Goal: Task Accomplishment & Management: Complete application form

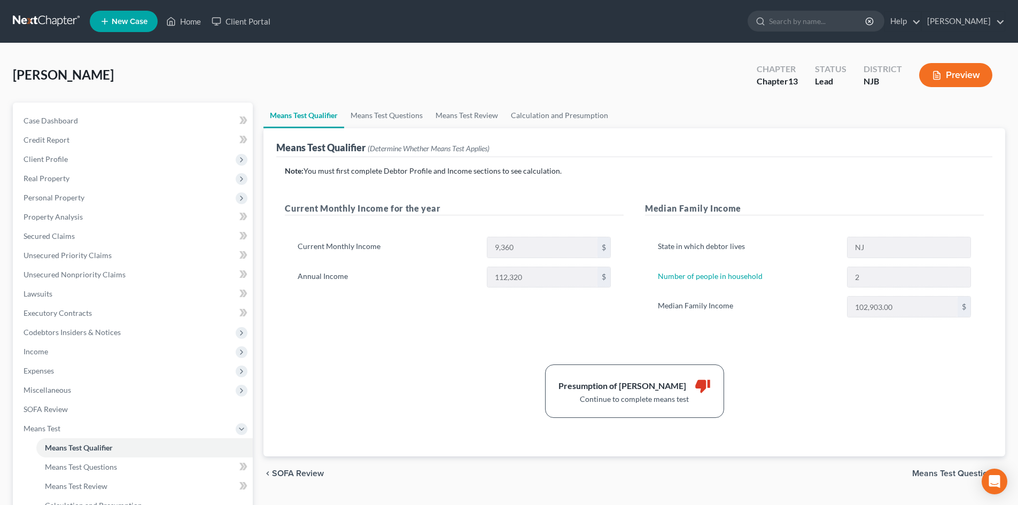
scroll to position [159, 0]
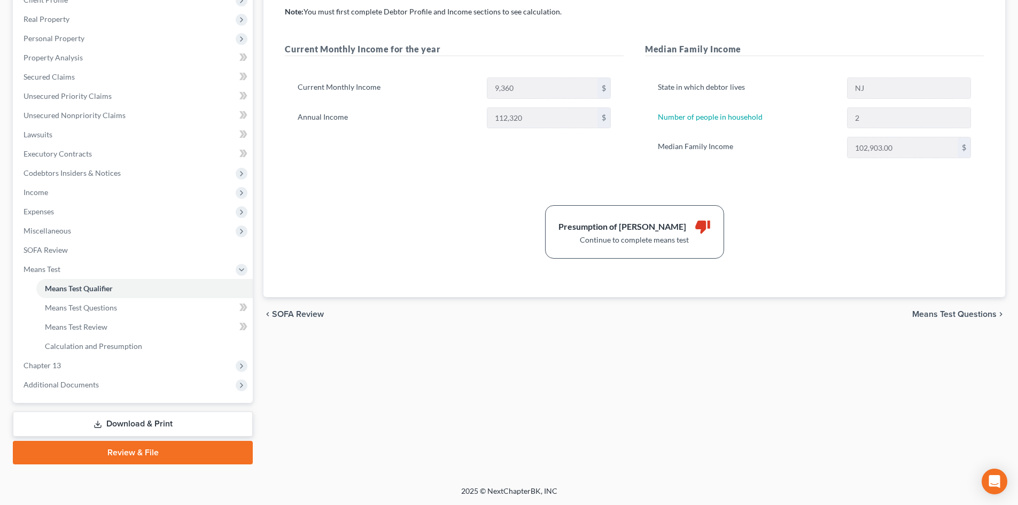
click at [170, 417] on link "Download & Print" at bounding box center [133, 423] width 240 height 25
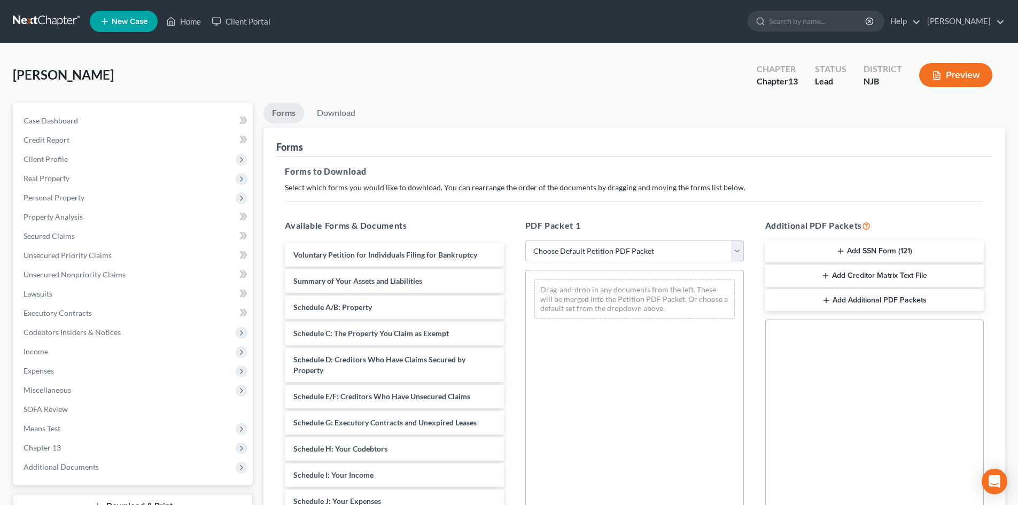
click at [734, 248] on select "Choose Default Petition PDF Packet Complete Bankruptcy Petition (all forms and …" at bounding box center [634, 250] width 218 height 21
select select "12"
click at [525, 240] on select "Choose Default Petition PDF Packet Complete Bankruptcy Petition (all forms and …" at bounding box center [634, 250] width 218 height 21
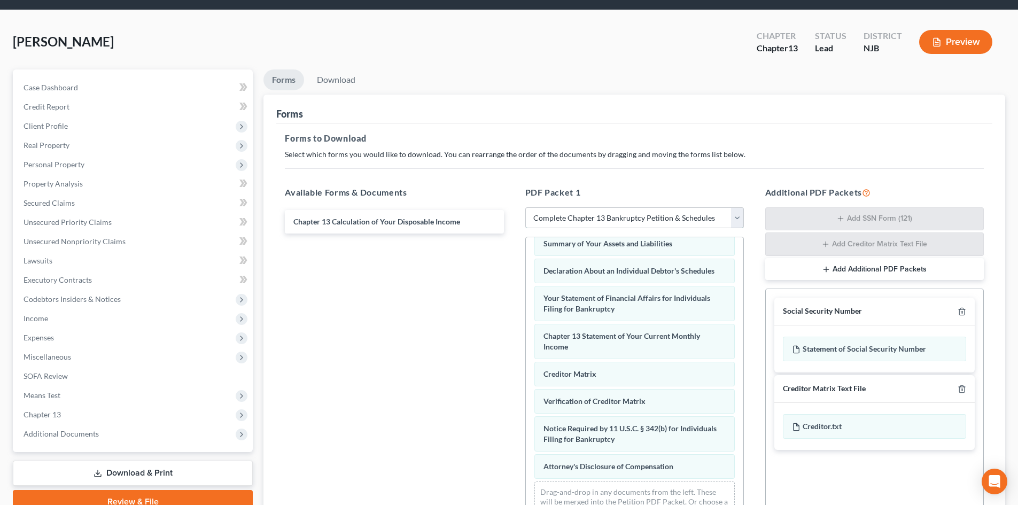
scroll to position [156, 0]
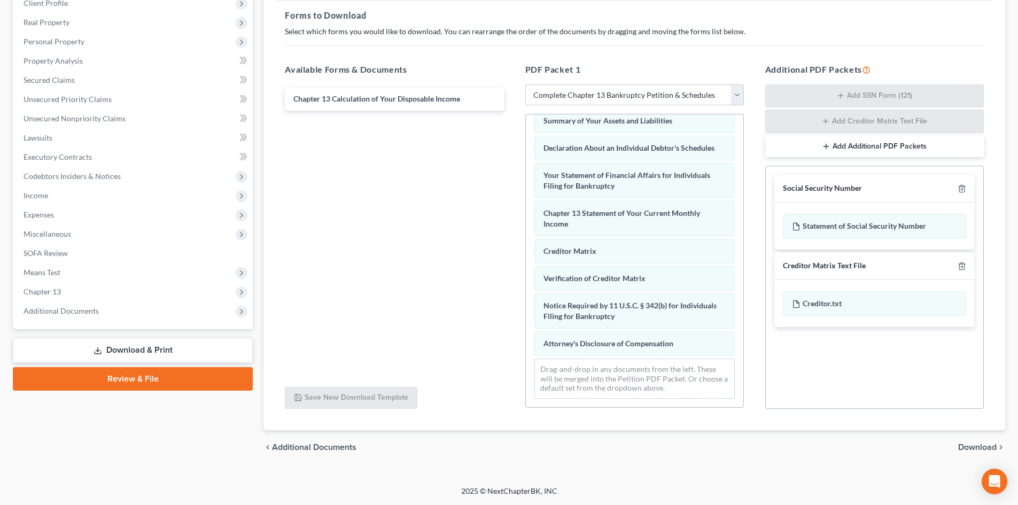
click at [966, 451] on span "Download" at bounding box center [977, 447] width 38 height 9
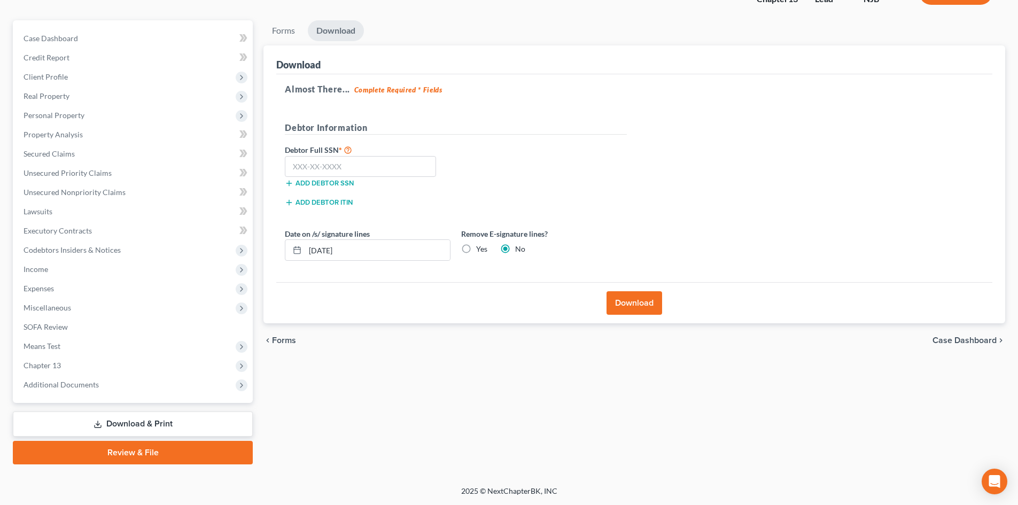
scroll to position [82, 0]
click at [366, 162] on input "text" at bounding box center [360, 166] width 151 height 21
type input "155-70-6601"
click at [637, 306] on button "Download" at bounding box center [634, 303] width 56 height 24
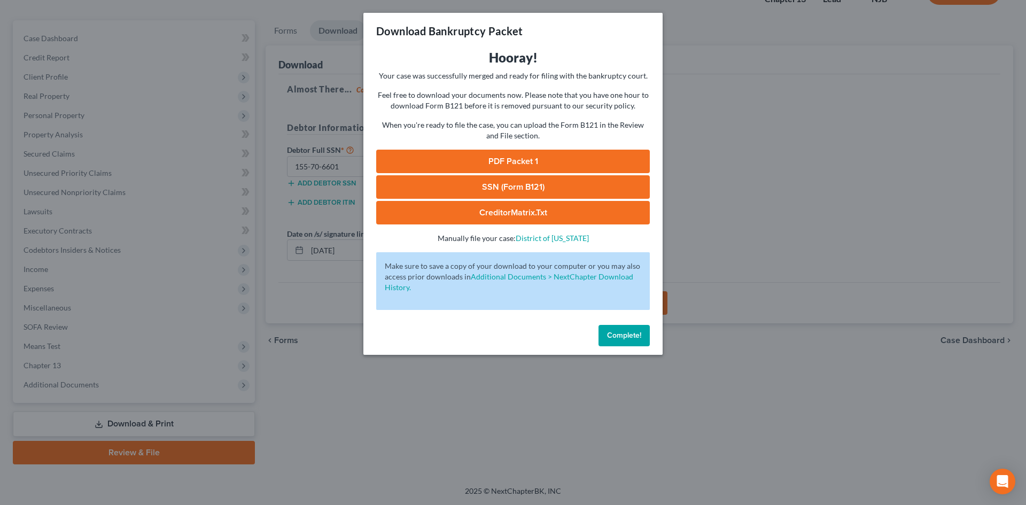
click at [533, 163] on link "PDF Packet 1" at bounding box center [512, 162] width 273 height 24
drag, startPoint x: 510, startPoint y: 184, endPoint x: 518, endPoint y: 189, distance: 8.9
click at [511, 184] on link "SSN (Form B121)" at bounding box center [512, 187] width 273 height 24
click at [515, 208] on link "CreditorMatrix.txt" at bounding box center [512, 213] width 273 height 24
click at [621, 326] on button "Complete!" at bounding box center [623, 335] width 51 height 21
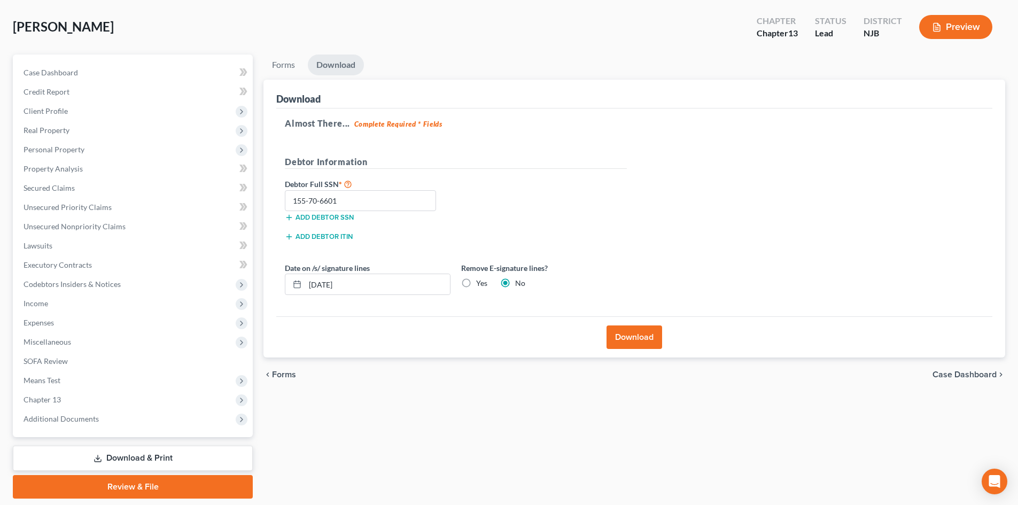
scroll to position [29, 0]
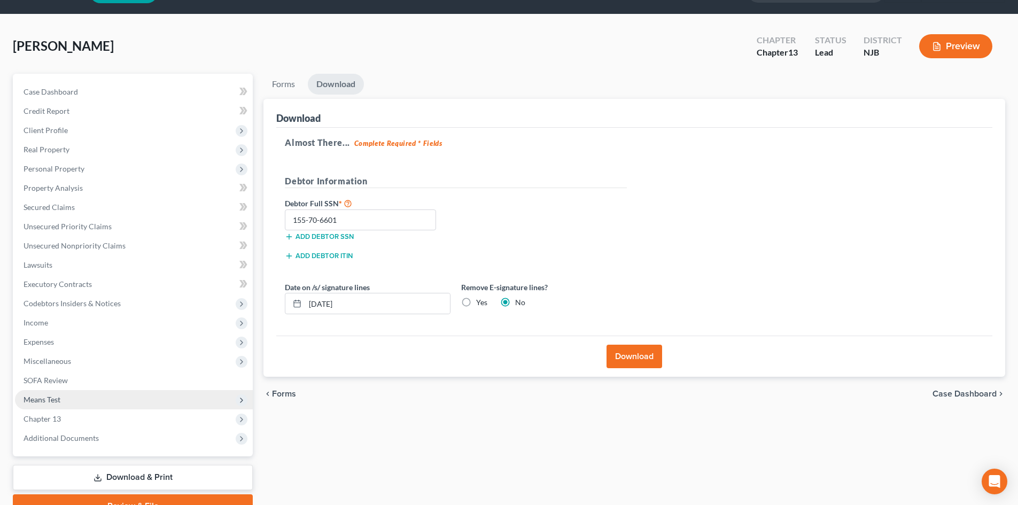
click at [48, 400] on span "Means Test" at bounding box center [42, 399] width 37 height 9
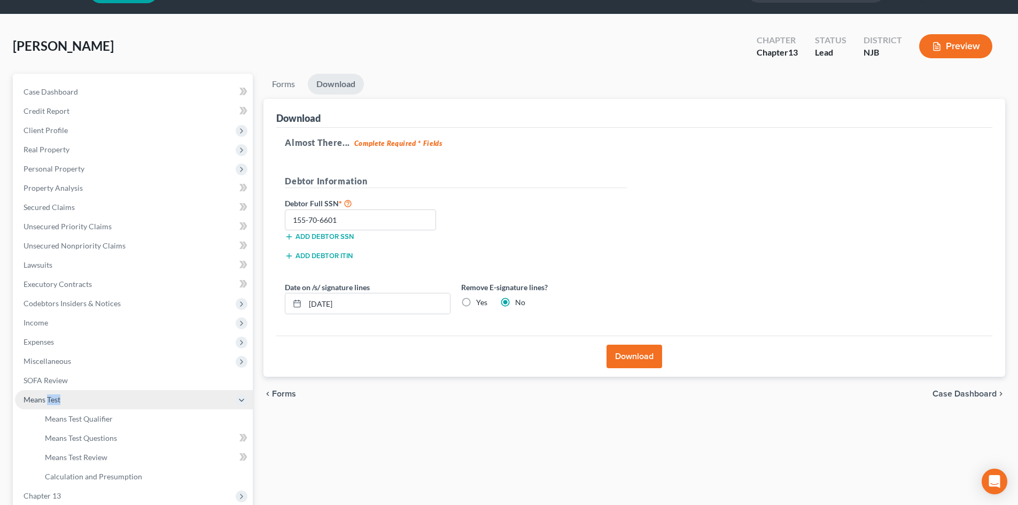
click at [48, 400] on span "Means Test" at bounding box center [42, 399] width 37 height 9
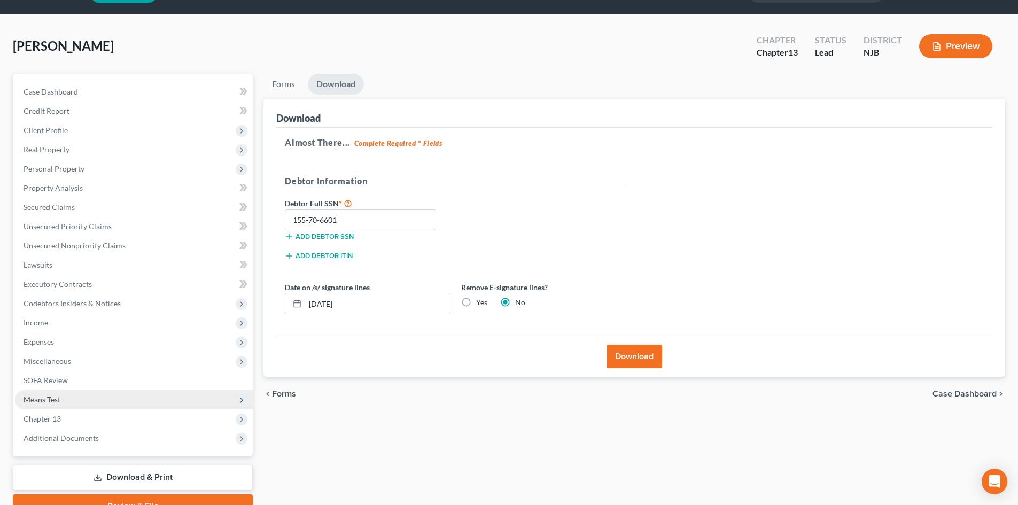
click at [32, 399] on span "Means Test" at bounding box center [42, 399] width 37 height 9
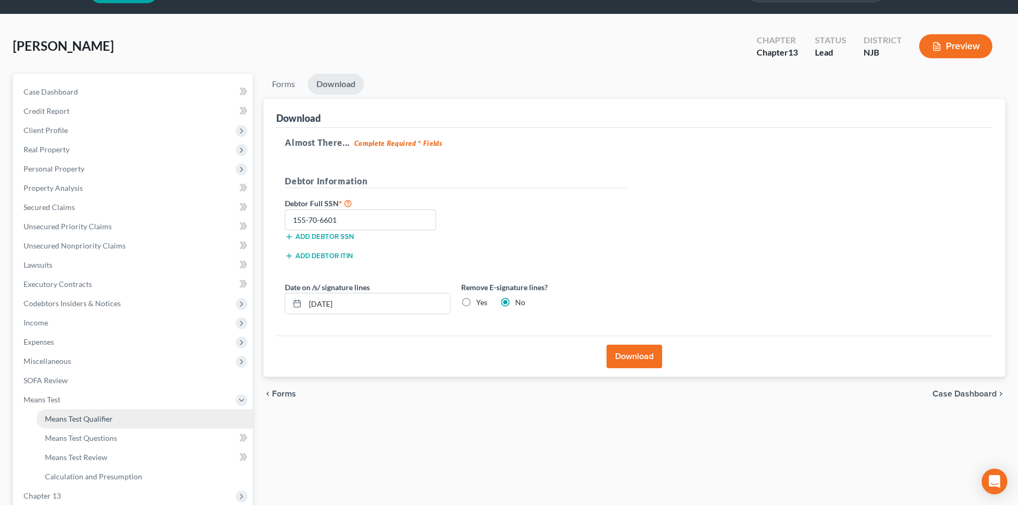
click at [72, 418] on span "Means Test Qualifier" at bounding box center [79, 418] width 68 height 9
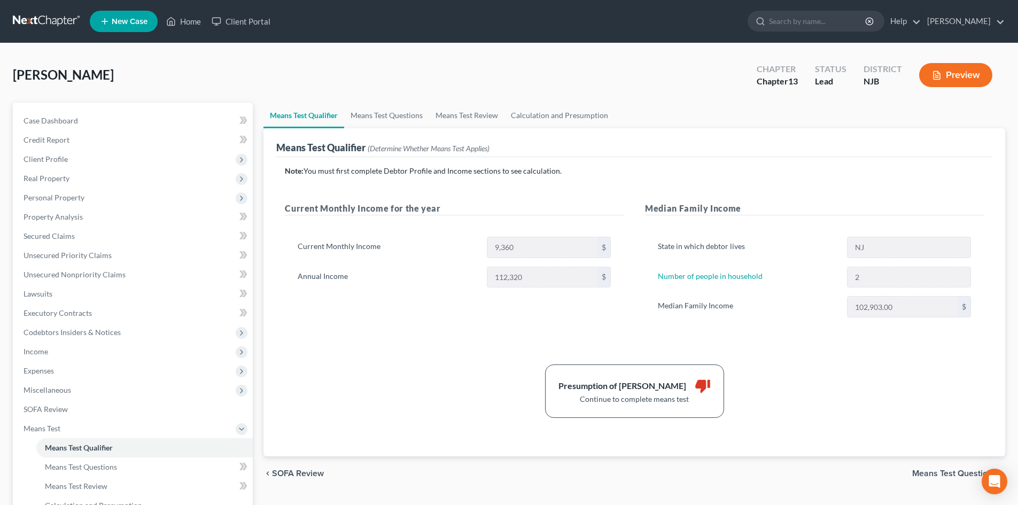
click at [937, 473] on span "Means Test Questions" at bounding box center [954, 473] width 84 height 9
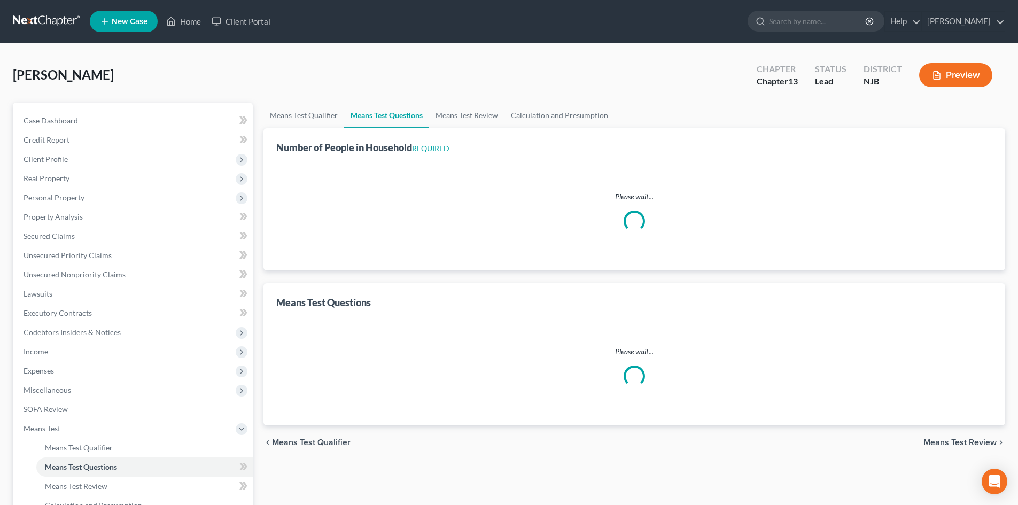
select select "0"
select select "60"
select select "0"
select select "60"
select select "2"
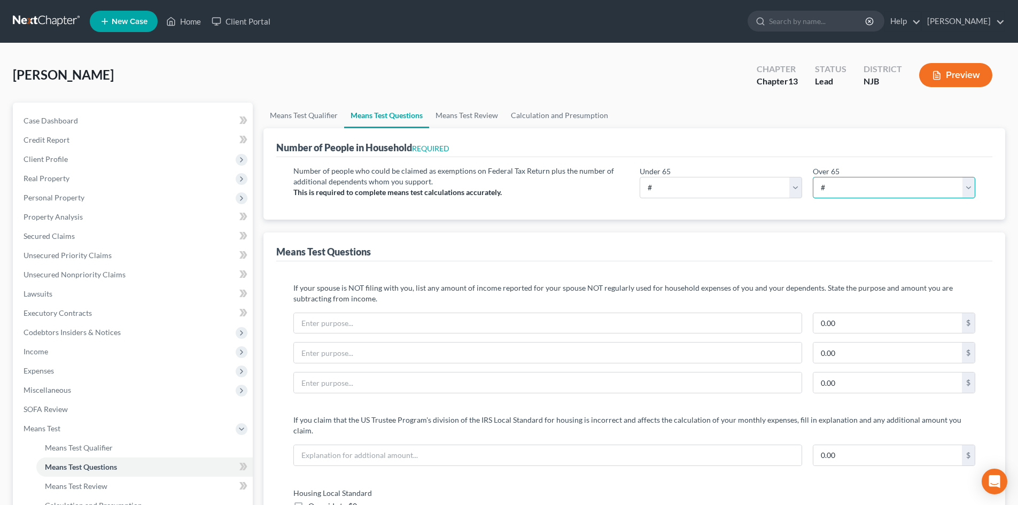
click at [965, 187] on select "# 0 1 2 3 4 5 6 7 8 9 10" at bounding box center [893, 187] width 162 height 21
select select "2"
click at [812, 177] on select "# 0 1 2 3 4 5 6 7 8 9 10" at bounding box center [893, 187] width 162 height 21
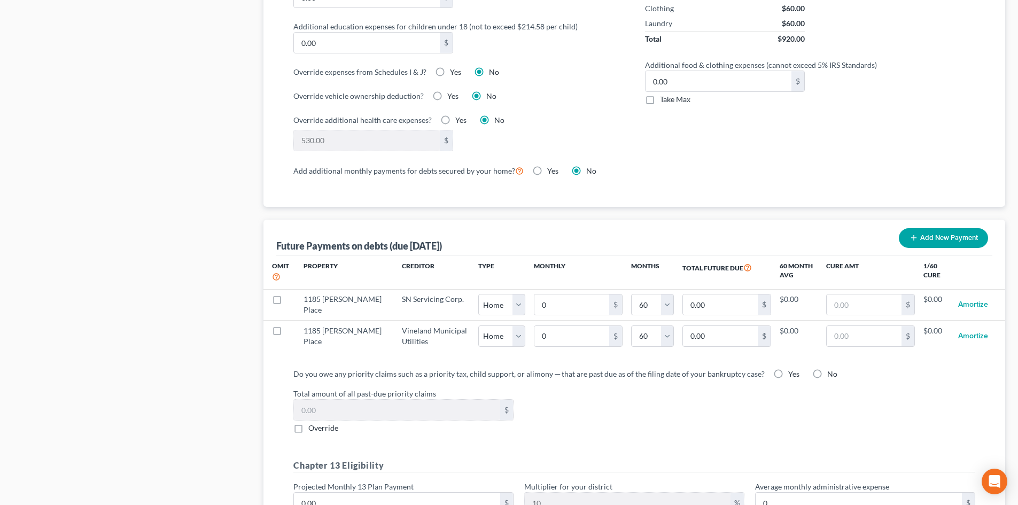
scroll to position [908, 0]
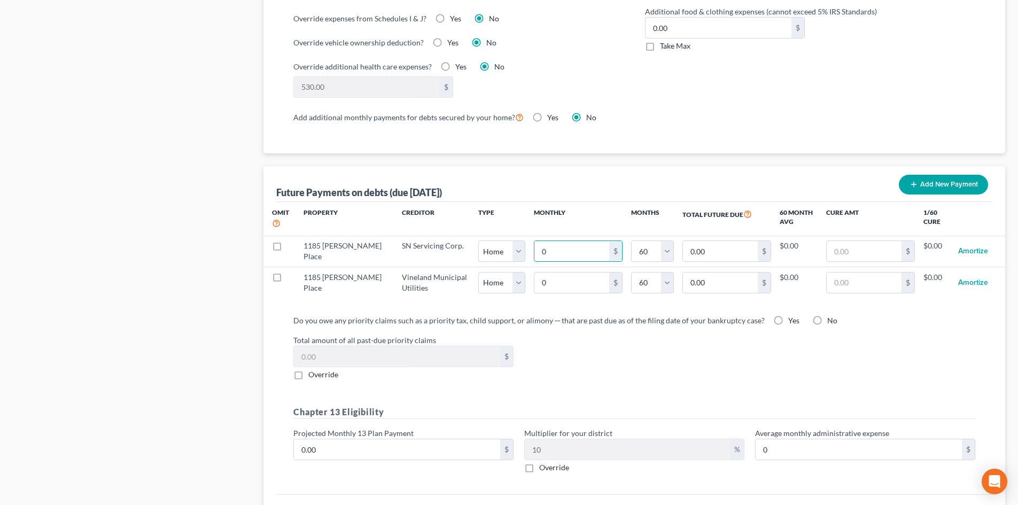
type input "1"
type input "60.00"
type input "17"
type input "1,020.00"
type input "172"
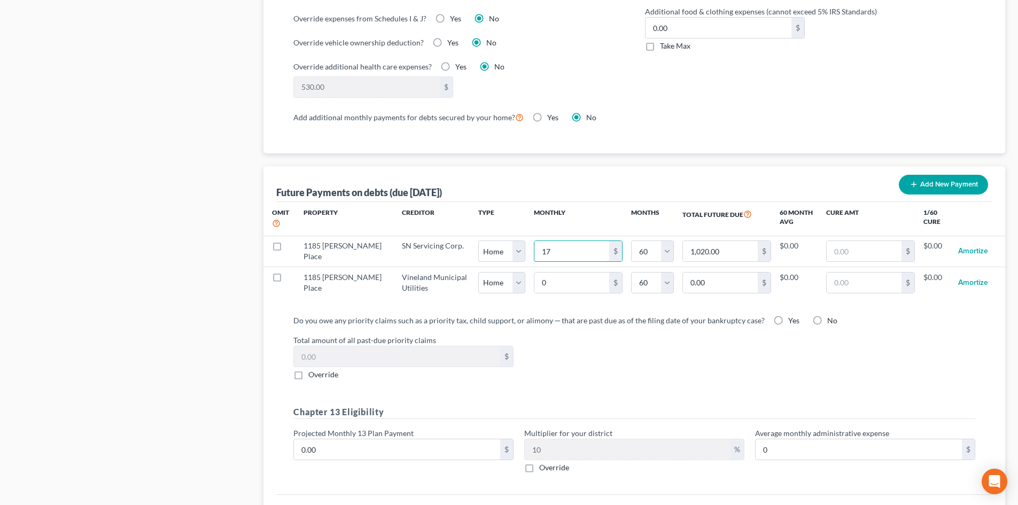
type input "10,320.00"
select select "0"
select select "60"
select select "0"
select select "60"
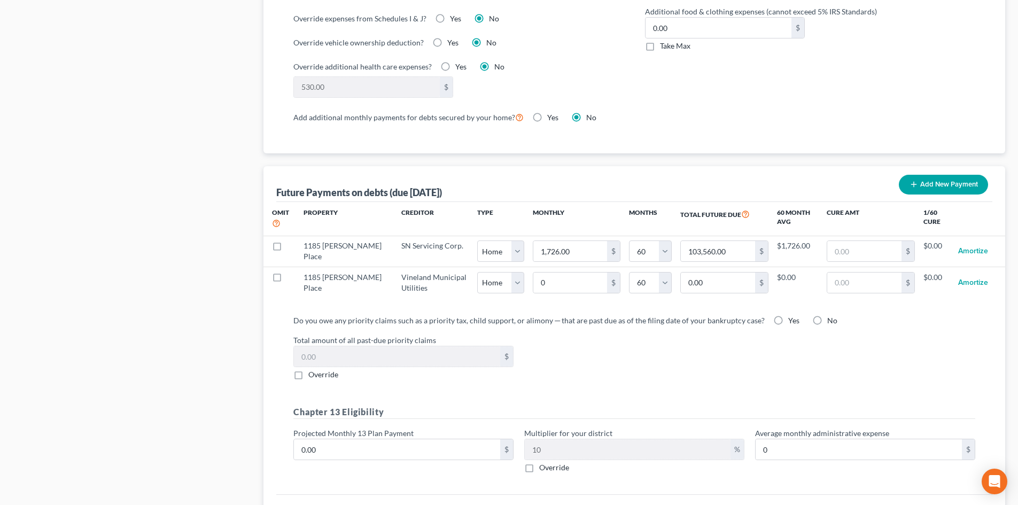
select select "0"
select select "60"
select select "0"
select select "60"
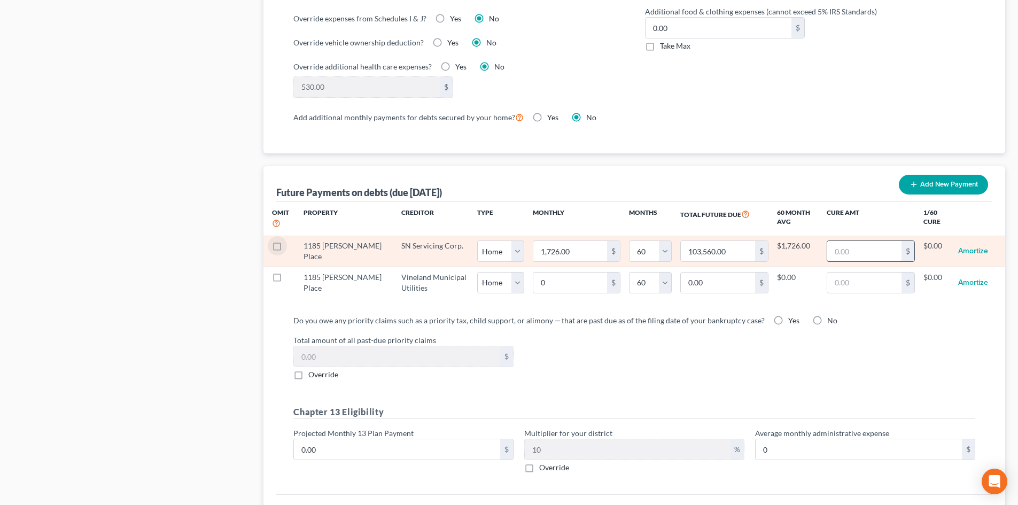
click at [867, 241] on input "text" at bounding box center [864, 251] width 74 height 20
type input "62"
select select "0"
select select "60"
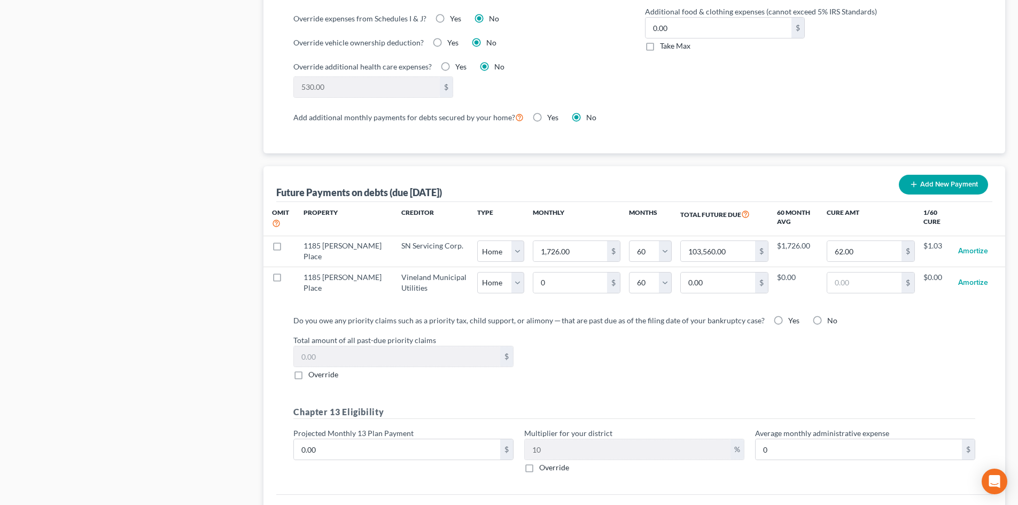
select select "0"
select select "60"
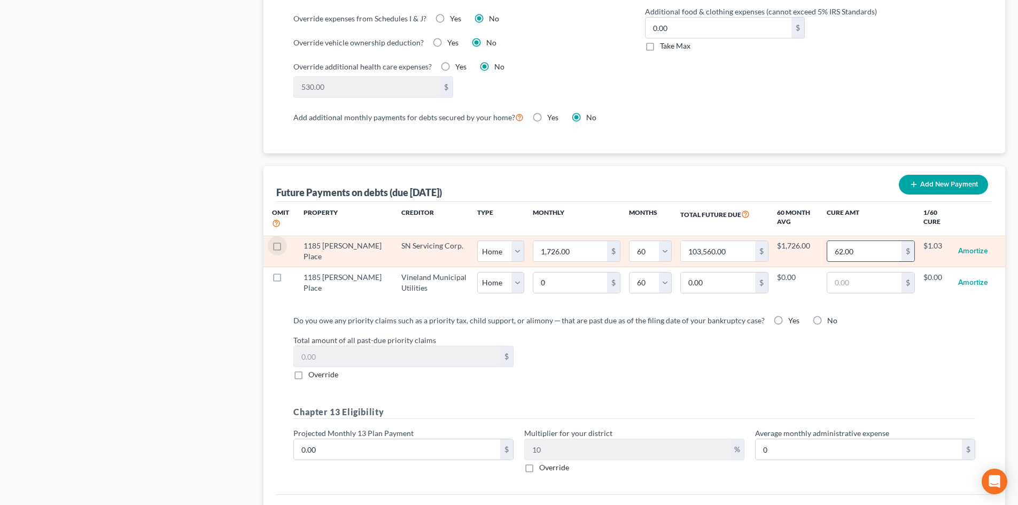
click at [854, 242] on input "62.00" at bounding box center [864, 251] width 74 height 20
type input "62"
select select "0"
select select "60"
click at [859, 241] on input "62.00" at bounding box center [864, 251] width 74 height 20
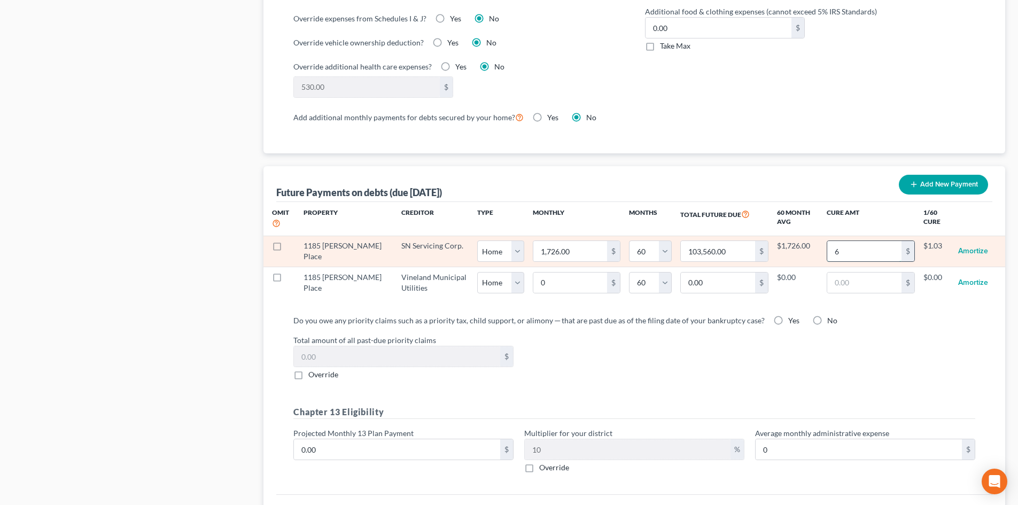
type input "62"
select select "0"
select select "60"
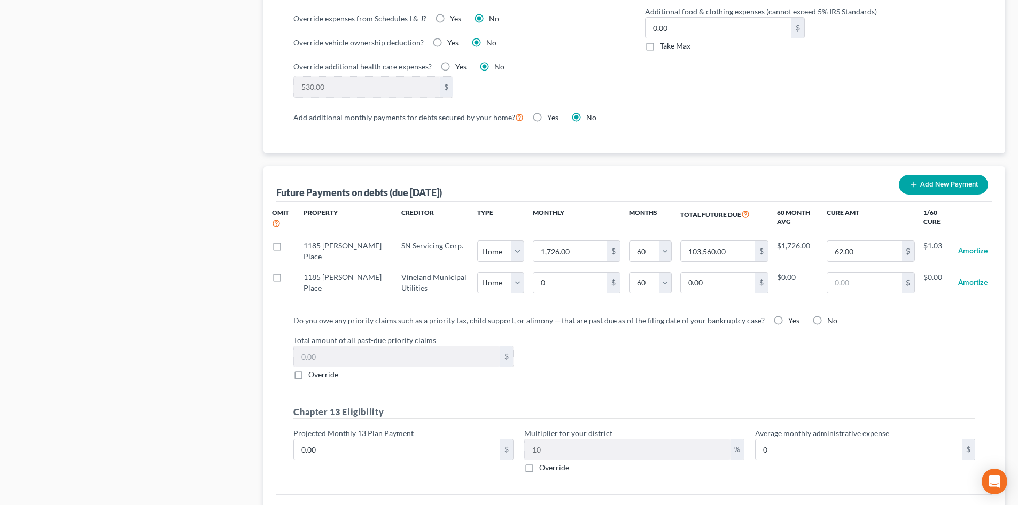
select select "0"
select select "60"
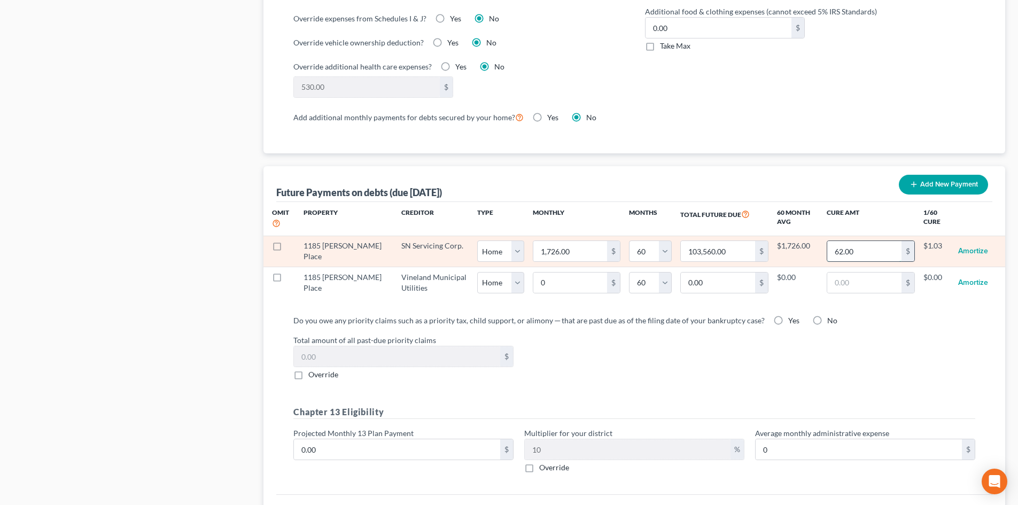
click at [858, 241] on input "62.00" at bounding box center [864, 251] width 74 height 20
click at [856, 241] on input "62.00" at bounding box center [864, 251] width 74 height 20
drag, startPoint x: 859, startPoint y: 240, endPoint x: 696, endPoint y: 242, distance: 163.5
click at [698, 244] on tr "1185 [PERSON_NAME] Place SN Servicing Corp. Select Home Vehicle Other 1,726.00 …" at bounding box center [633, 251] width 741 height 31
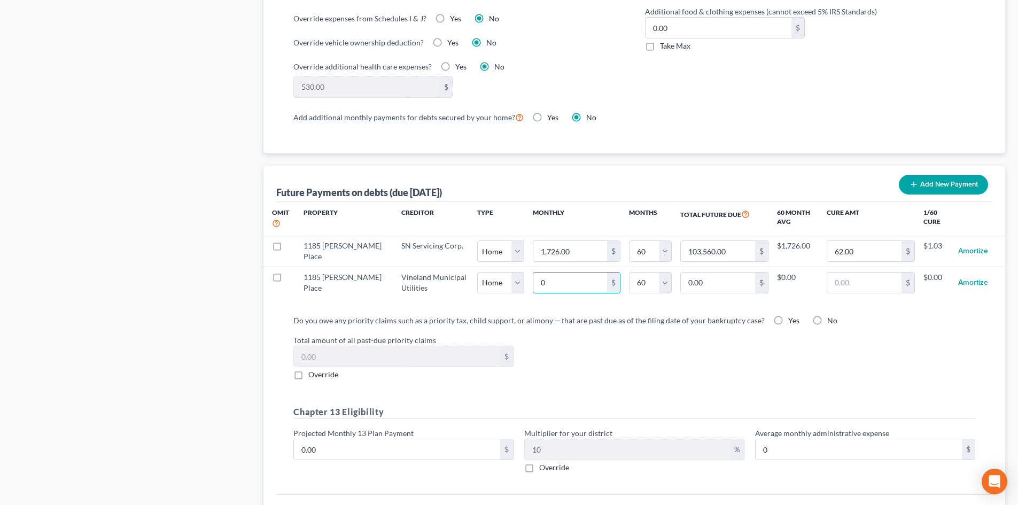
type input "4"
type input "240.00"
type input "40"
type input "2,400.00"
type input "404"
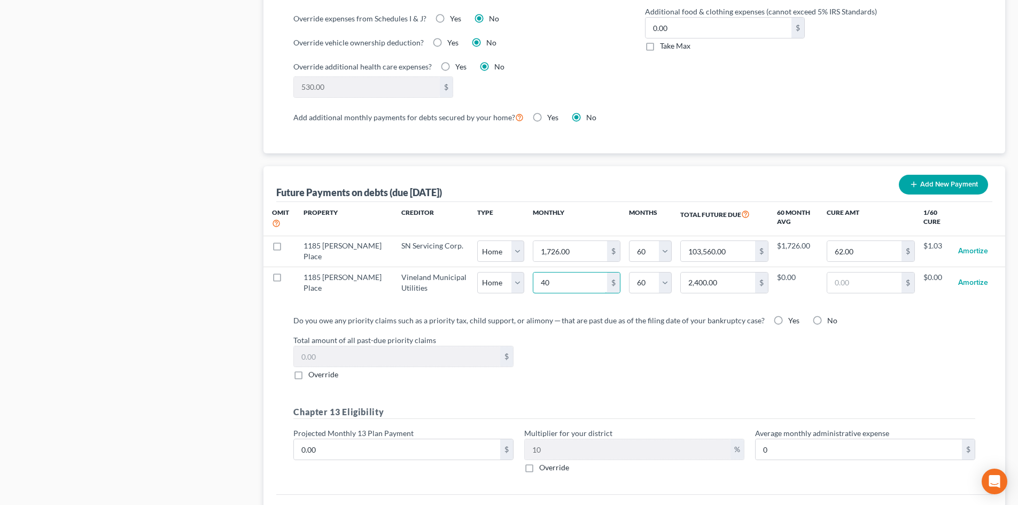
type input "24,240.00"
type input "4043"
type input "242,580.00"
type input "4,043"
select select "0"
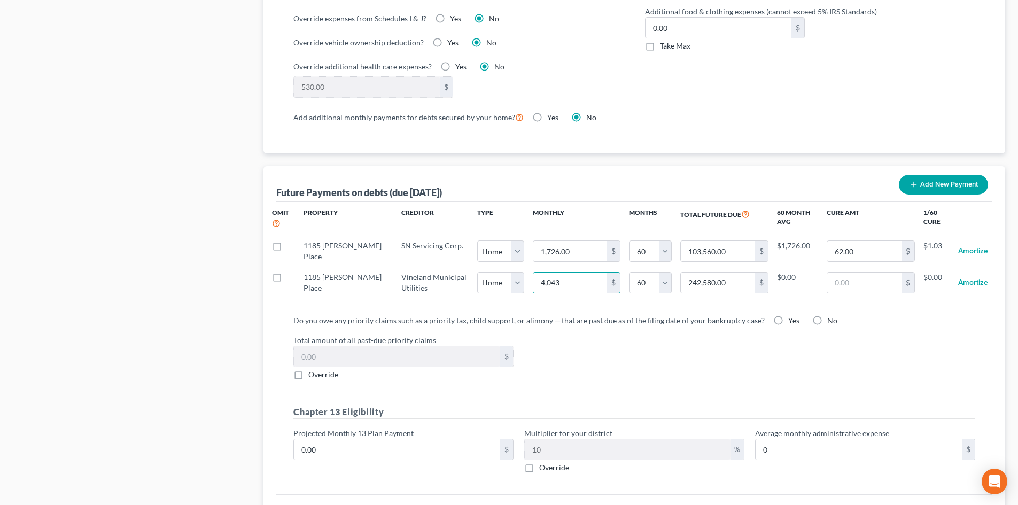
select select "60"
select select "0"
select select "60"
select select "0"
select select "60"
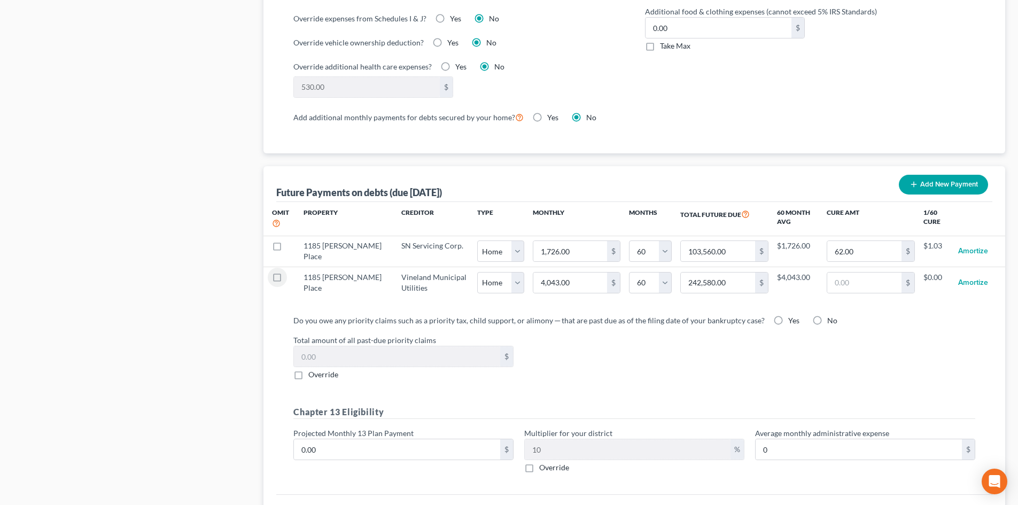
select select "0"
select select "60"
type input "3"
type input "180.00"
type input "30"
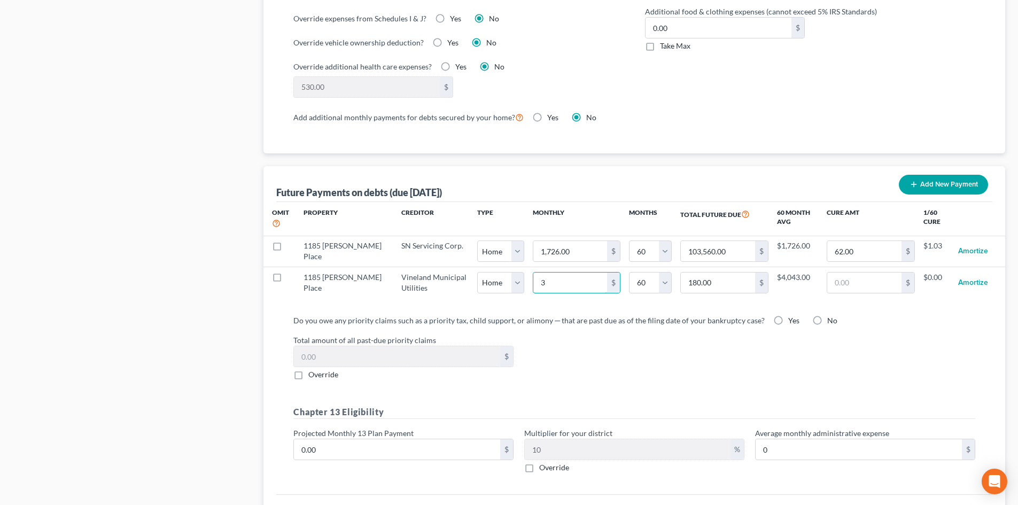
type input "1,800.00"
type input "300"
type input "18,000.00"
type input "300."
select select "0"
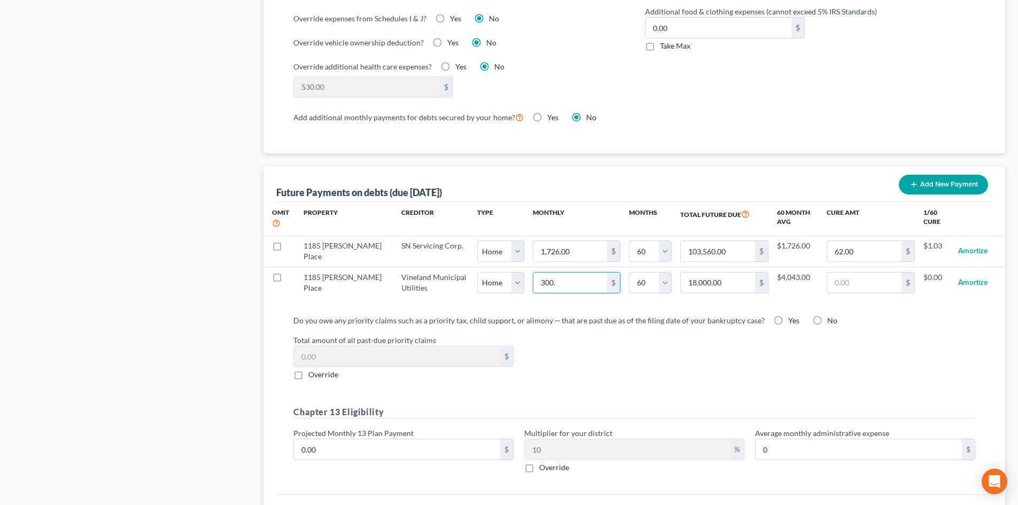
select select "60"
select select "0"
select select "60"
select select "0"
select select "60"
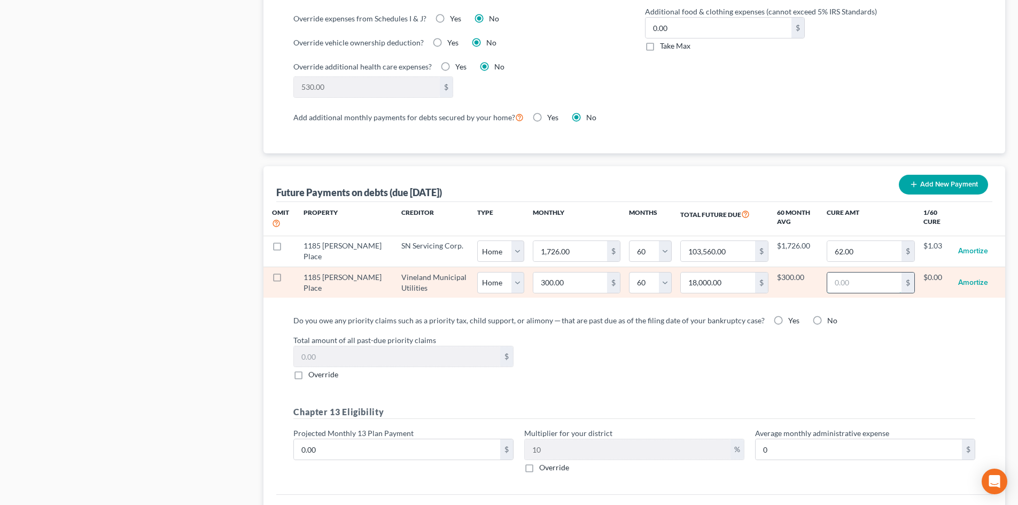
click at [854, 276] on input "text" at bounding box center [864, 282] width 74 height 20
type input "4"
select select "0"
select select "60"
click at [842, 273] on input "4.00" at bounding box center [864, 282] width 74 height 20
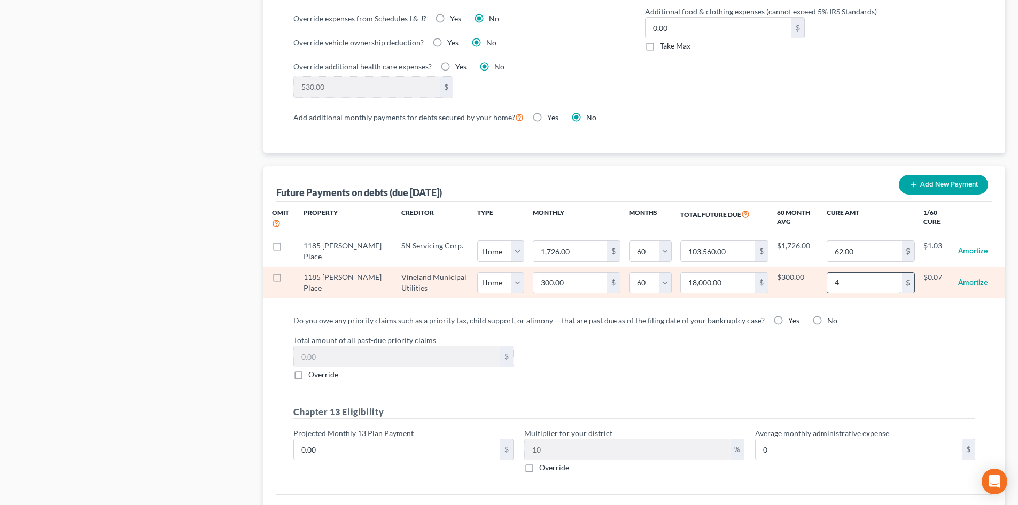
type input "40"
select select "0"
select select "60"
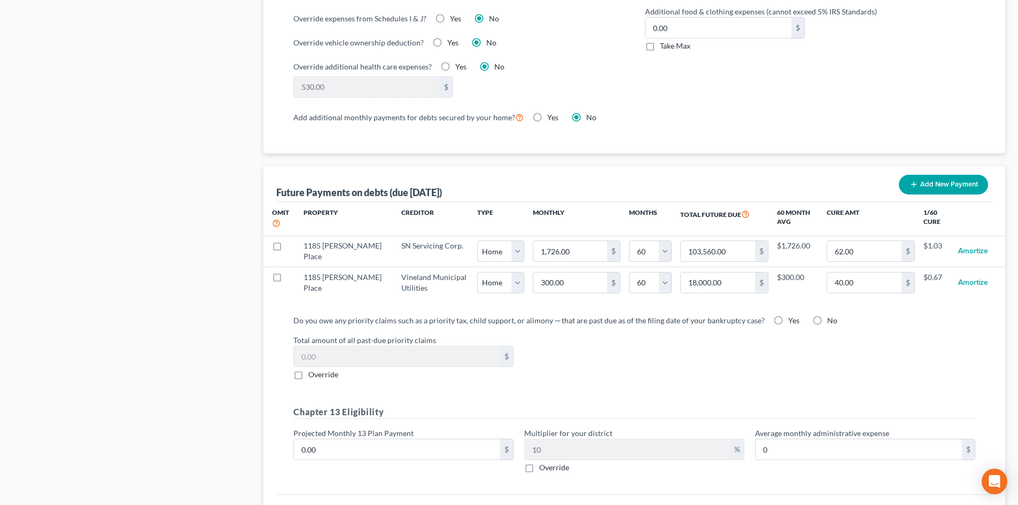
select select "0"
select select "60"
drag, startPoint x: 850, startPoint y: 277, endPoint x: 879, endPoint y: 293, distance: 33.3
click at [850, 276] on input "40.00" at bounding box center [864, 282] width 74 height 20
type input "68"
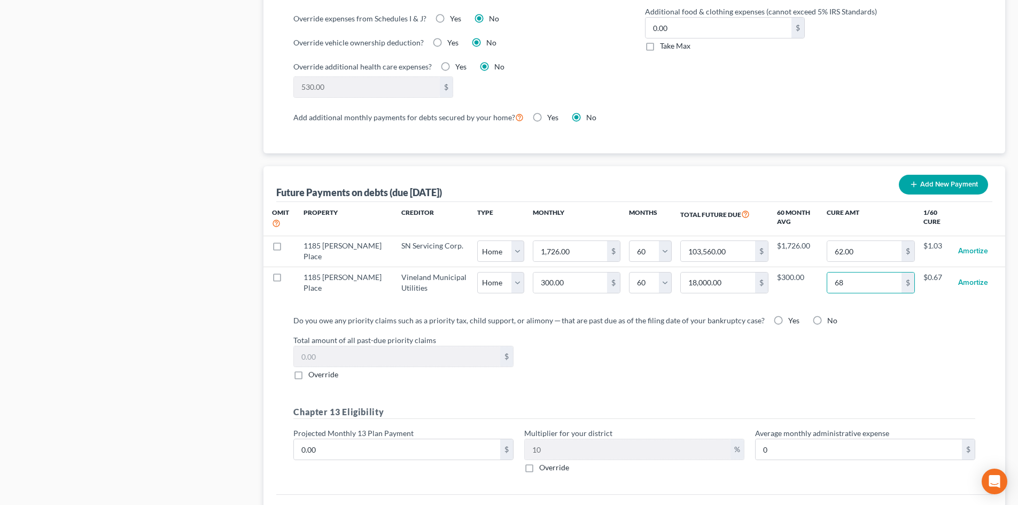
select select "0"
select select "60"
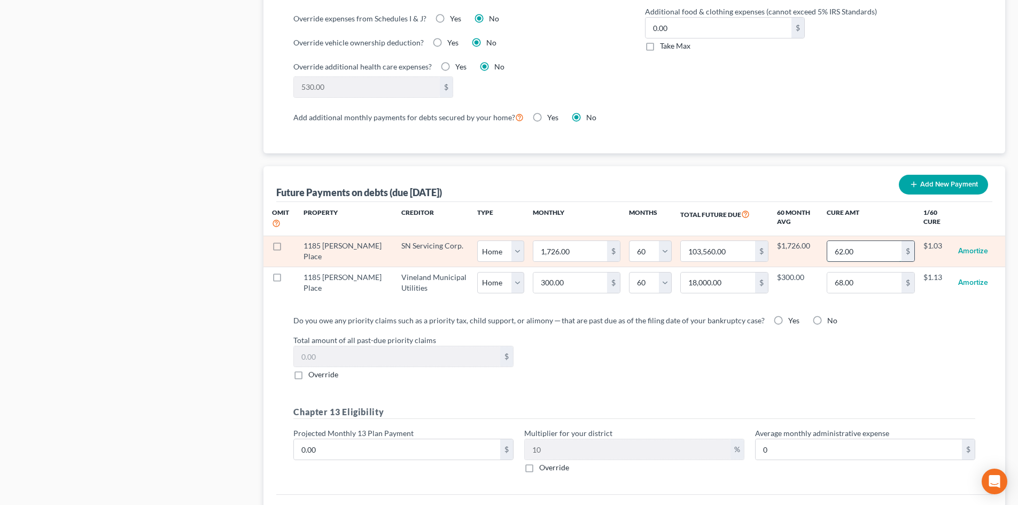
click at [859, 241] on input "62.00" at bounding box center [864, 251] width 74 height 20
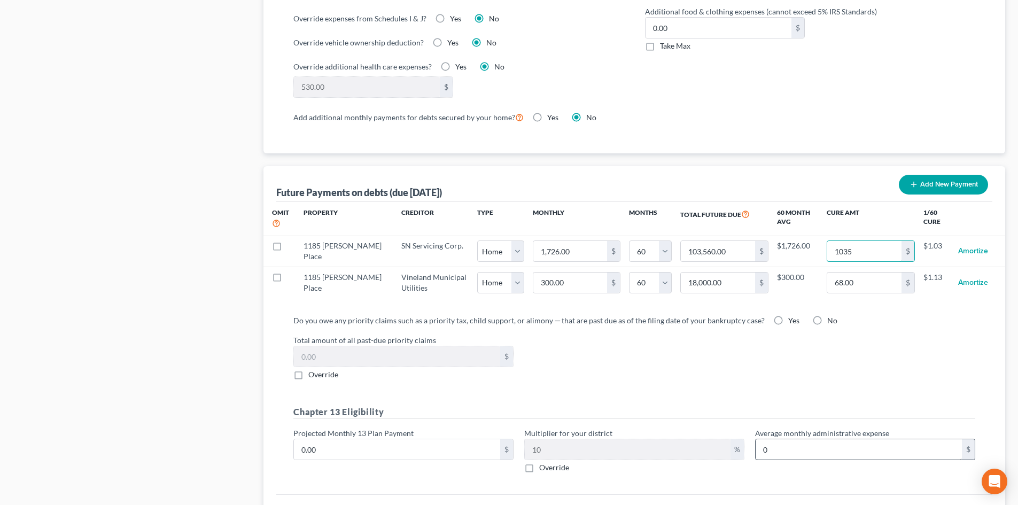
type input "1,035"
select select "0"
select select "60"
select select "0"
select select "60"
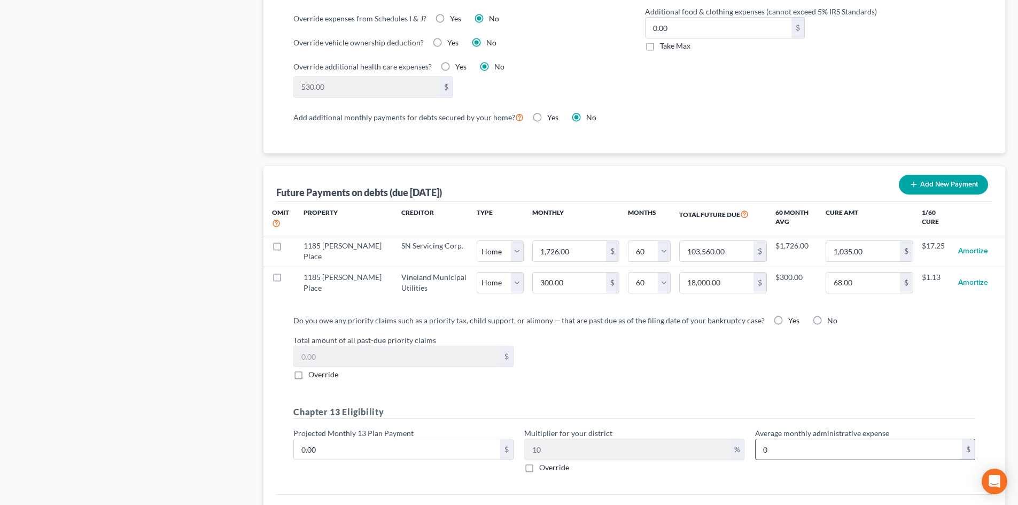
select select "0"
select select "60"
select select "0"
select select "60"
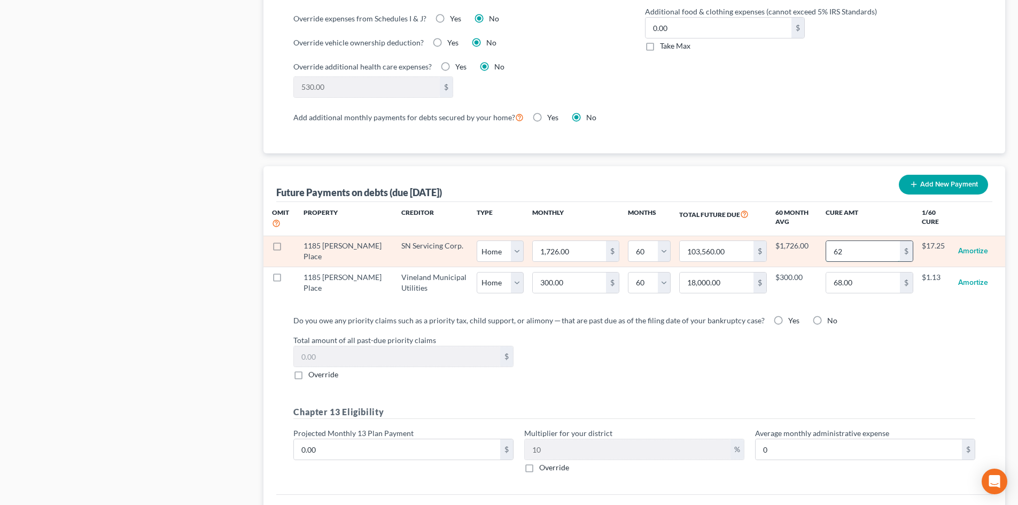
type input "620"
select select "0"
select select "60"
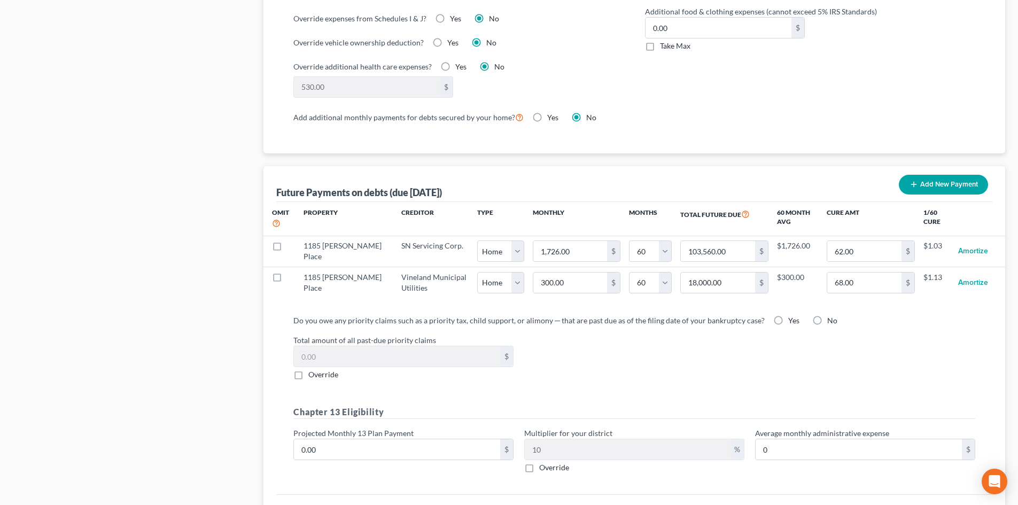
select select "0"
select select "60"
select select "0"
select select "60"
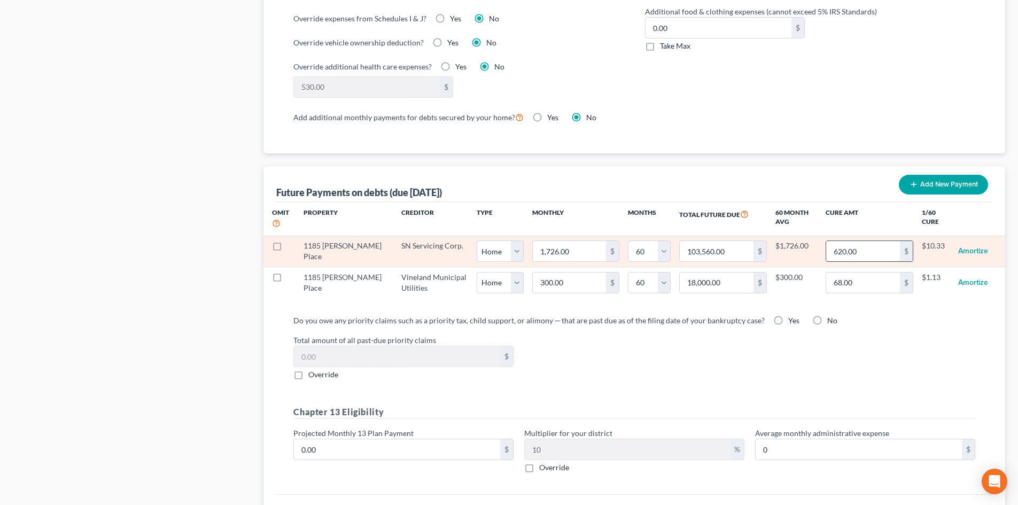
click at [855, 242] on input "620.00" at bounding box center [863, 251] width 74 height 20
type input "62"
select select "0"
select select "60"
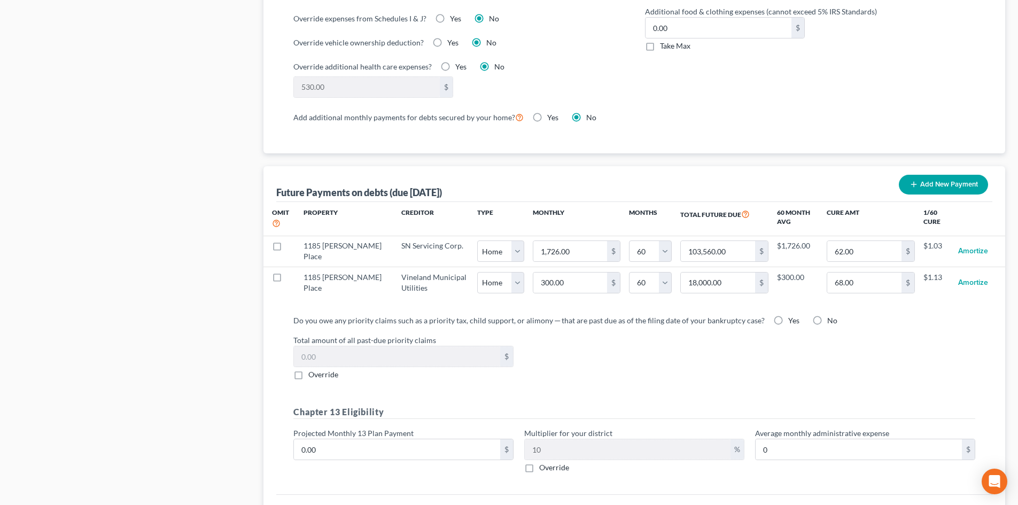
select select "0"
select select "60"
select select "0"
select select "60"
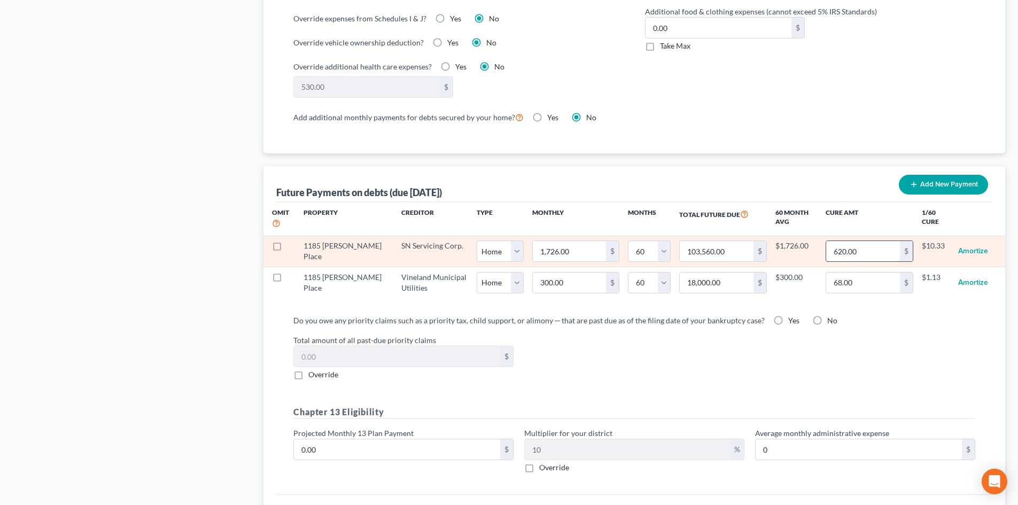
click at [856, 241] on input "620.00" at bounding box center [863, 251] width 74 height 20
type input "62"
select select "0"
select select "60"
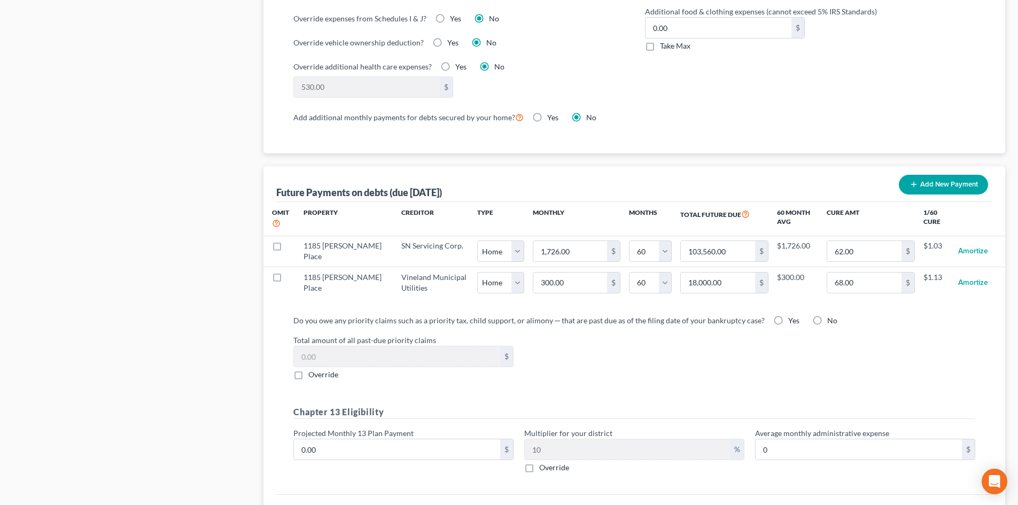
select select "0"
select select "60"
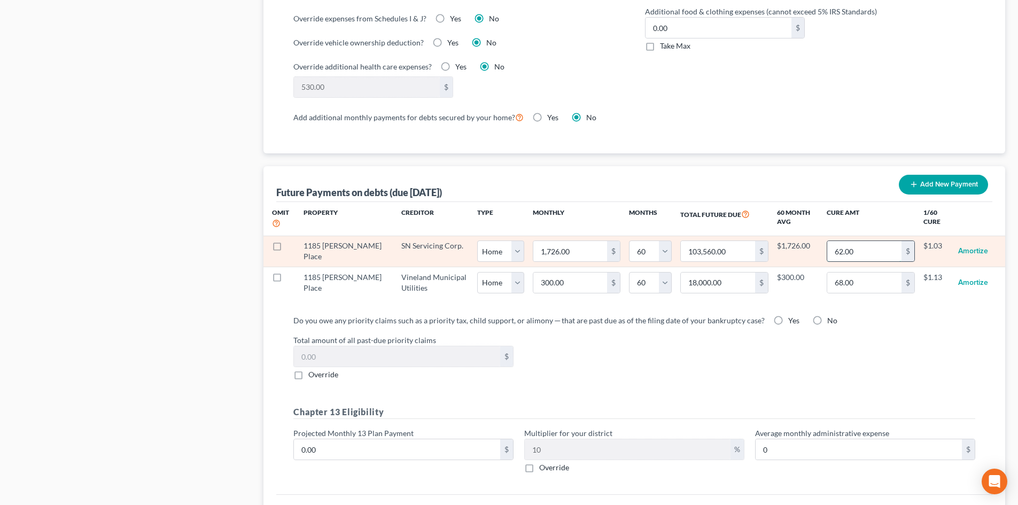
click at [845, 241] on input "62.00" at bounding box center [864, 251] width 74 height 20
type input "62"
select select "0"
select select "60"
click at [854, 241] on input "62.00" at bounding box center [864, 251] width 74 height 20
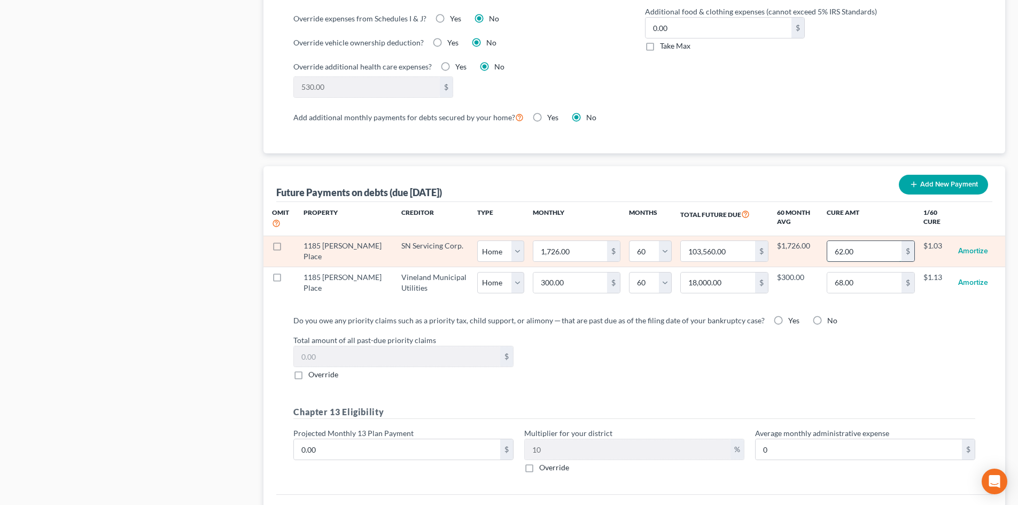
type input "6"
select select "0"
select select "60"
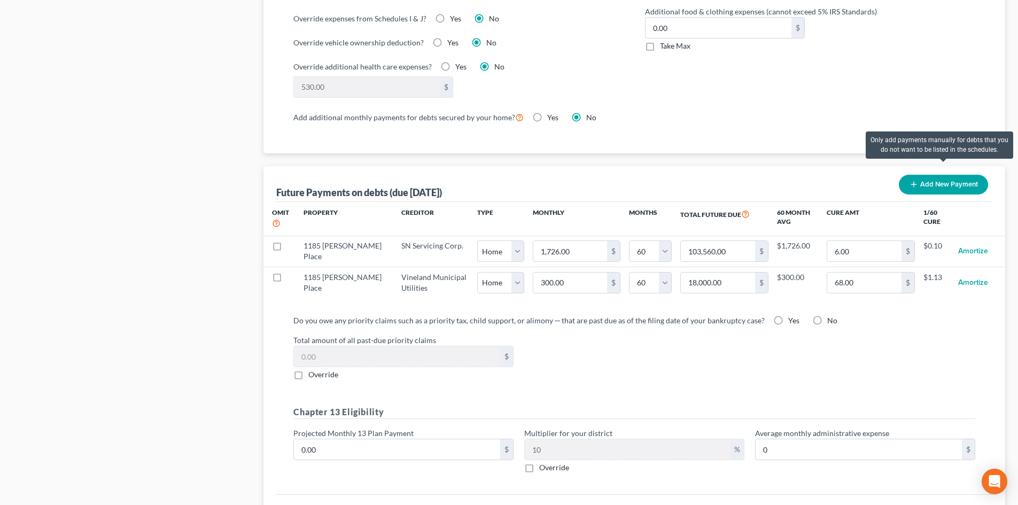
click at [932, 175] on button "Add New Payment" at bounding box center [942, 185] width 89 height 20
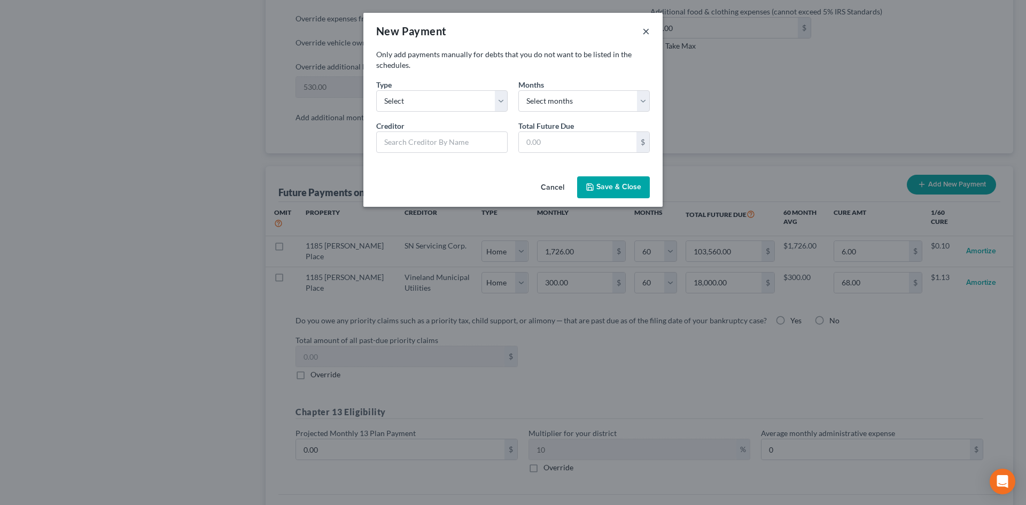
drag, startPoint x: 643, startPoint y: 30, endPoint x: 651, endPoint y: 45, distance: 17.0
click at [643, 30] on button "×" at bounding box center [645, 31] width 7 height 13
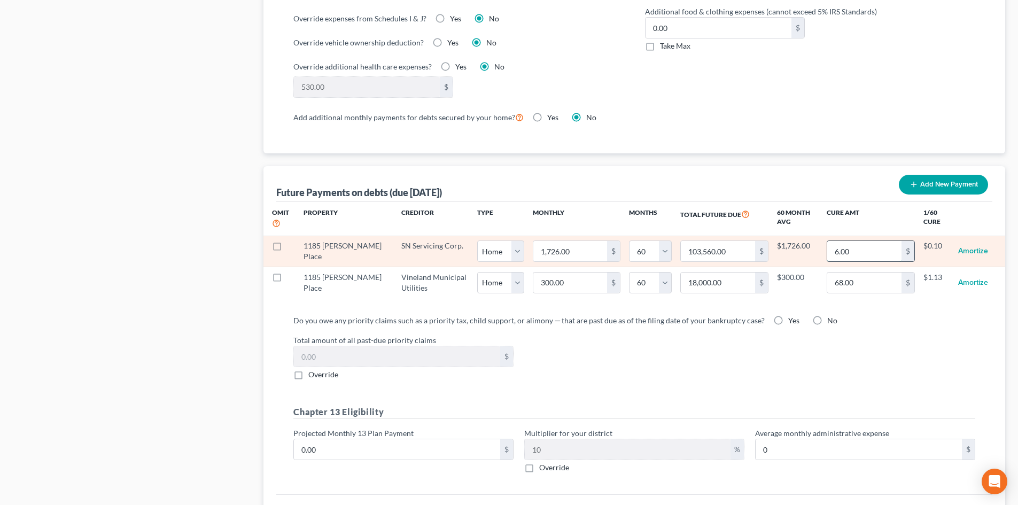
click at [849, 246] on input "6.00" at bounding box center [864, 251] width 74 height 20
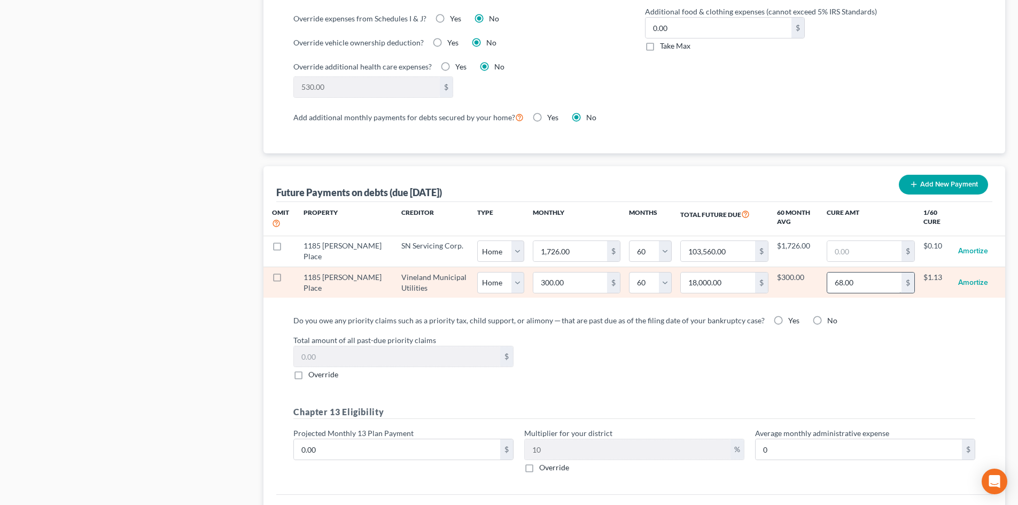
select select "0"
select select "60"
click at [857, 278] on input "68.00" at bounding box center [864, 282] width 74 height 20
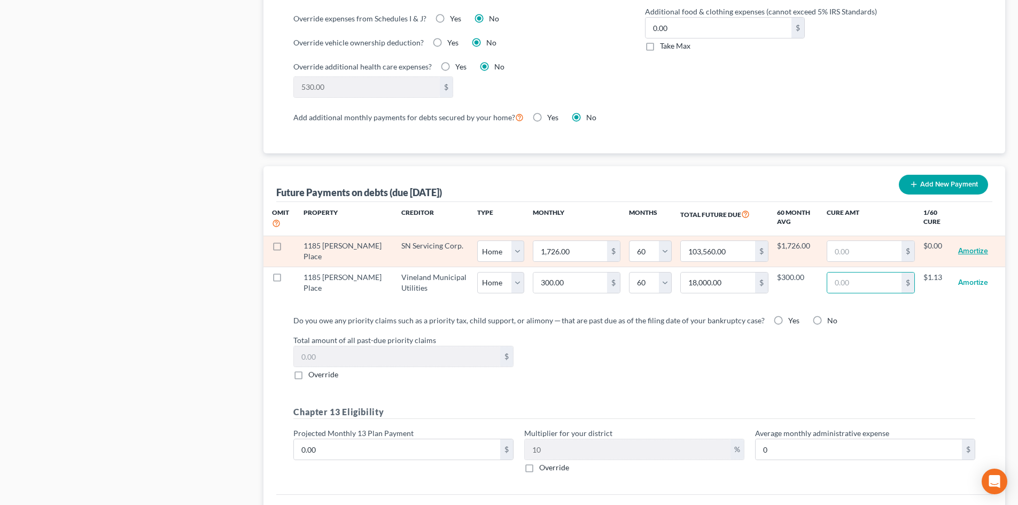
select select "0"
select select "60"
click at [958, 244] on button "Amortize" at bounding box center [973, 250] width 30 height 21
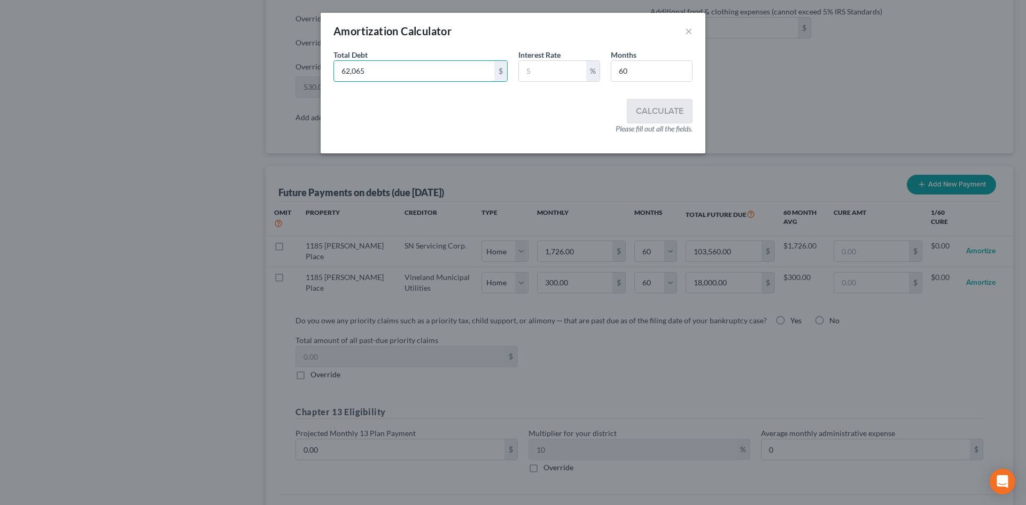
type input "62,065"
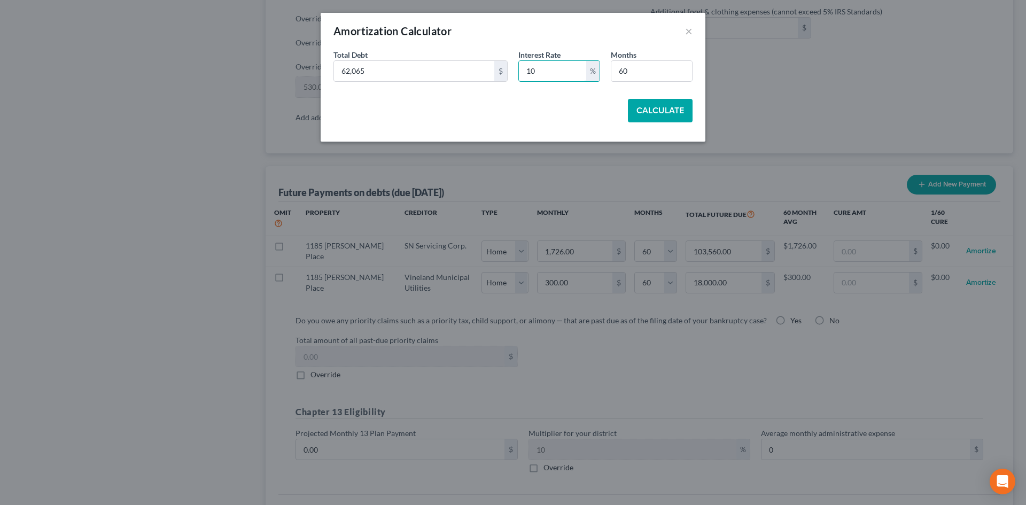
type input "10"
click at [669, 111] on button "Calculate" at bounding box center [660, 111] width 65 height 24
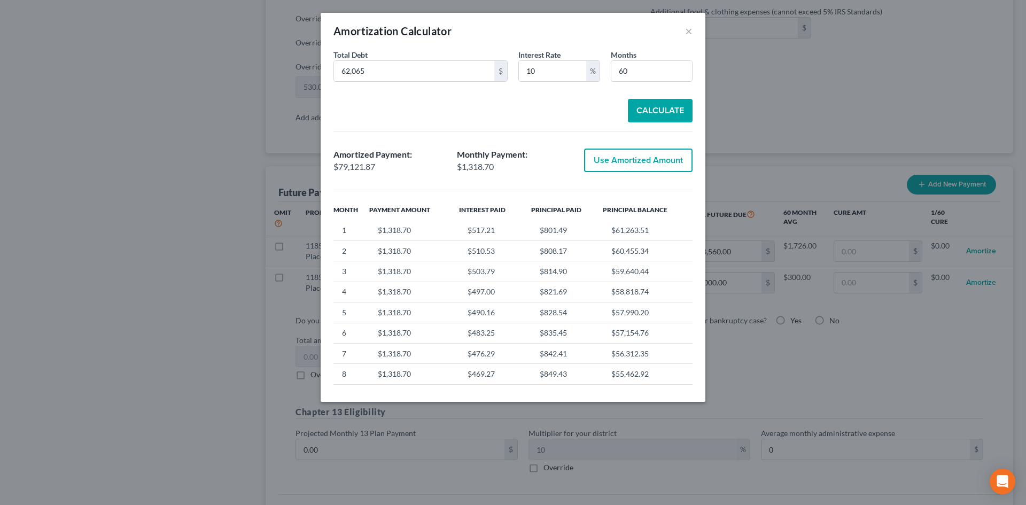
click at [639, 148] on button "Use Amortized Amount" at bounding box center [638, 160] width 108 height 24
type input "1,318.69"
type input "79,121.86"
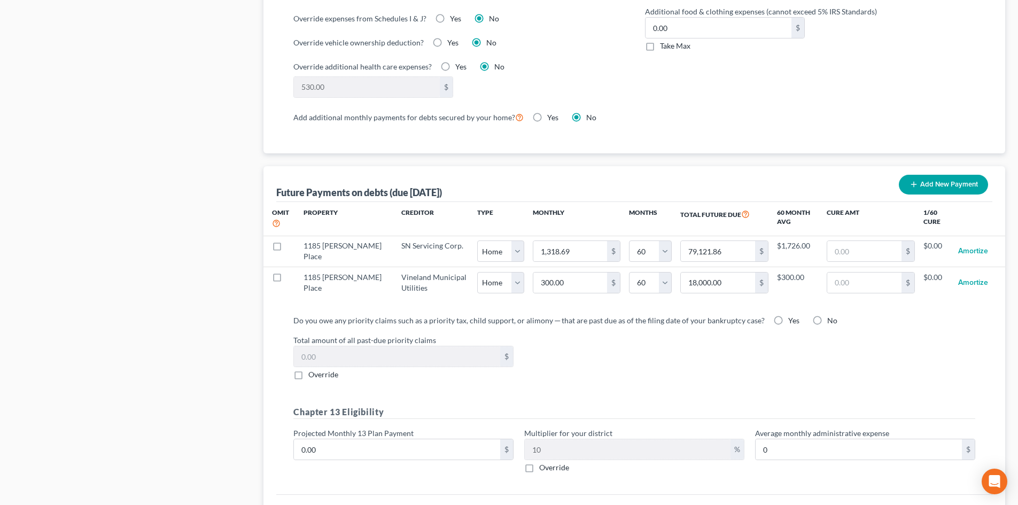
select select "0"
select select "60"
type input "1"
type input "60.00"
type input "17"
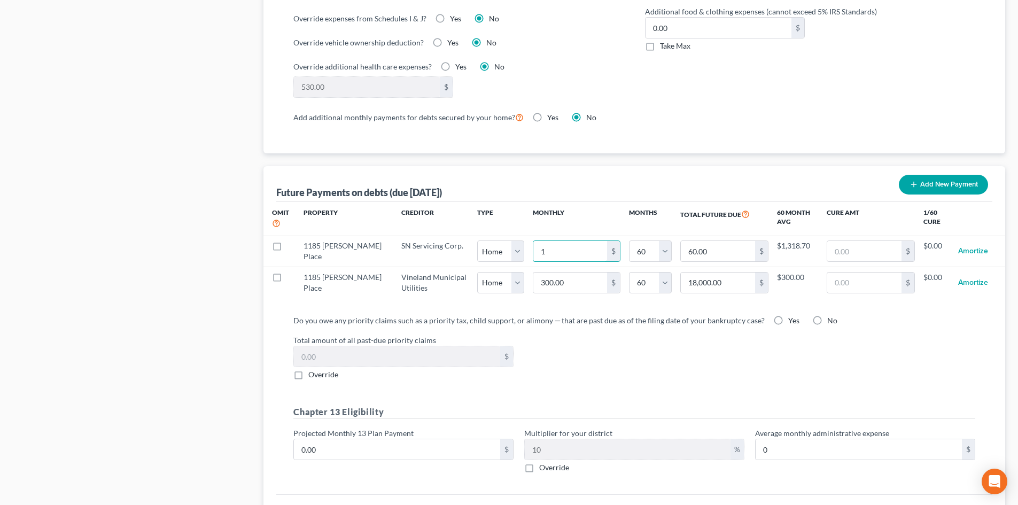
type input "1,020.00"
type input "172"
type input "10,320.00"
type input "1726"
type input "103,560.00"
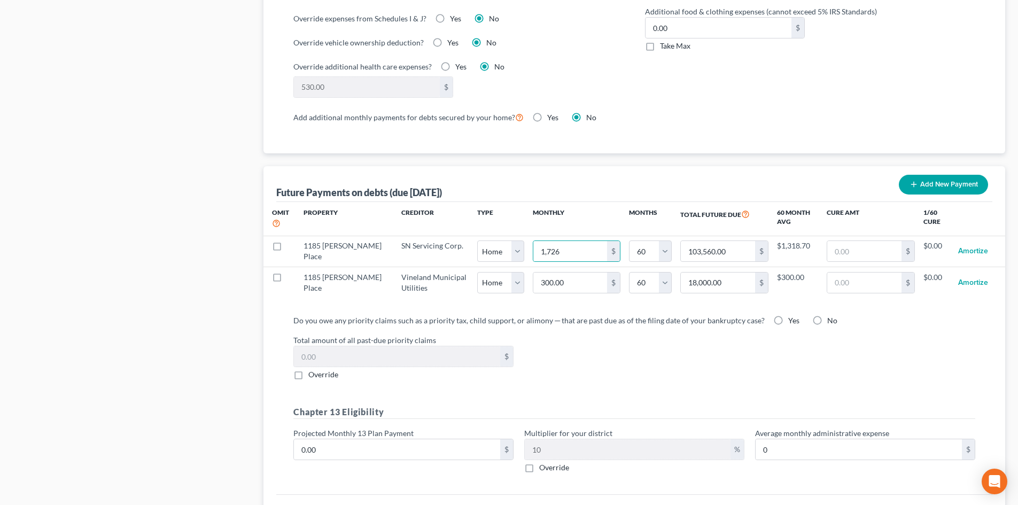
select select "0"
select select "60"
select select "0"
select select "60"
select select "0"
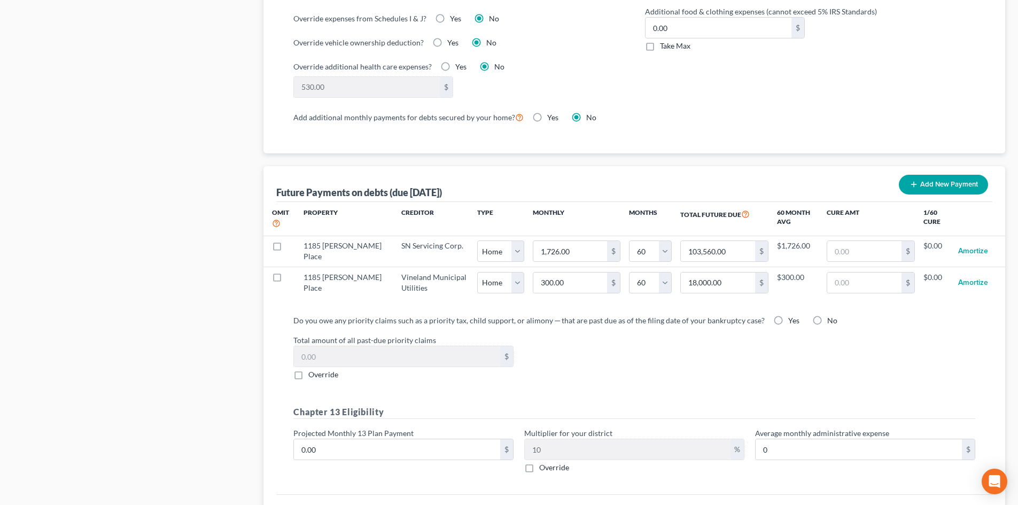
select select "60"
select select "0"
select select "60"
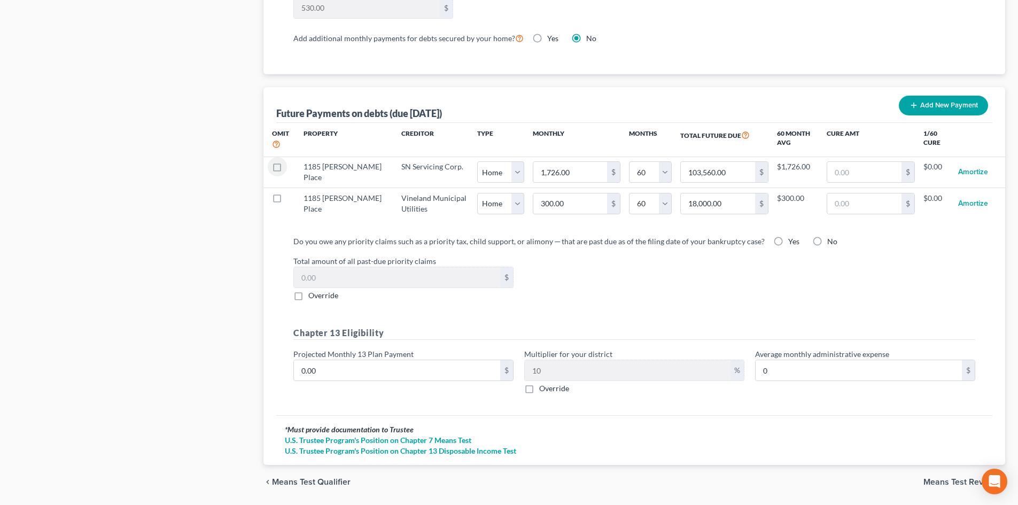
scroll to position [1011, 0]
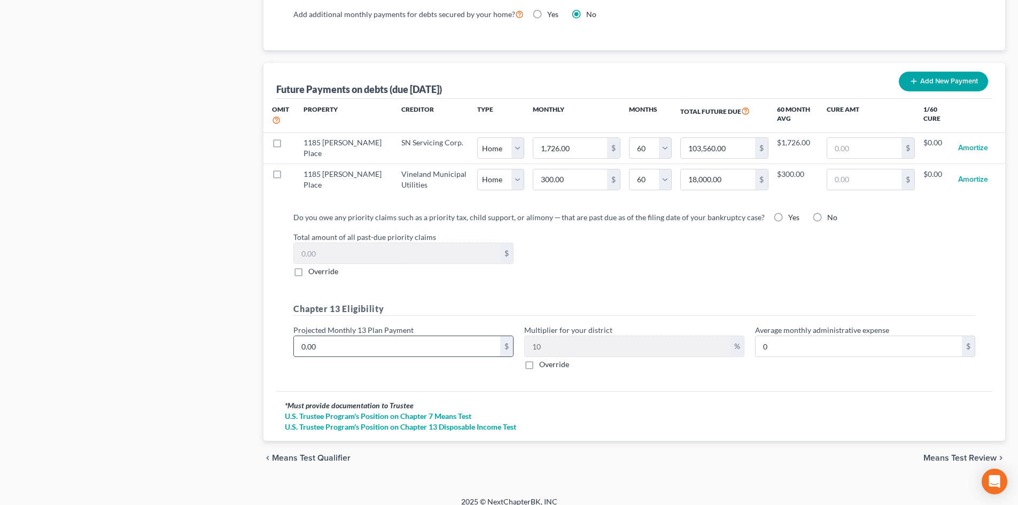
click at [333, 336] on input "0.00" at bounding box center [397, 346] width 206 height 20
type input "1"
type input "0.10"
type input "13"
type input "1.30"
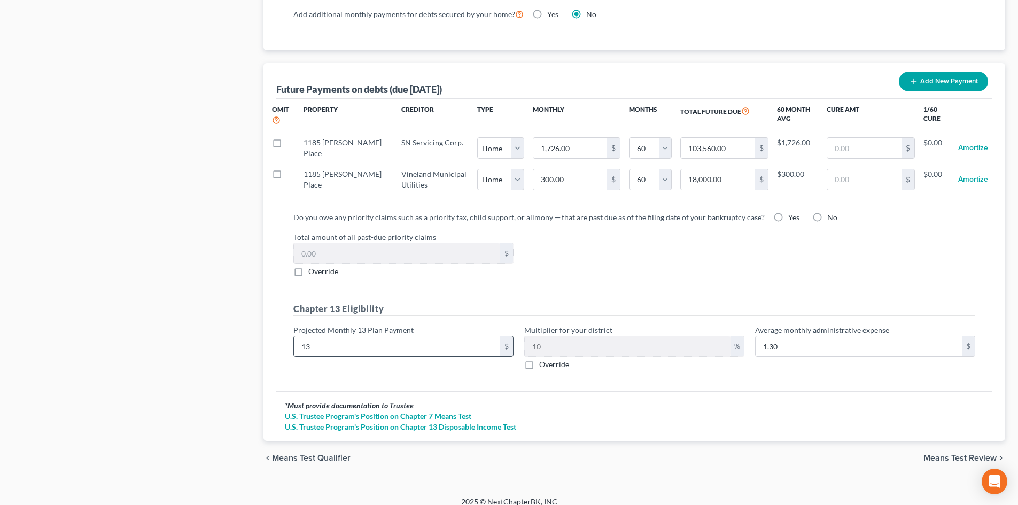
type input "132"
type input "13.20"
type input "1326"
type input "132.60"
type input "1,326.00"
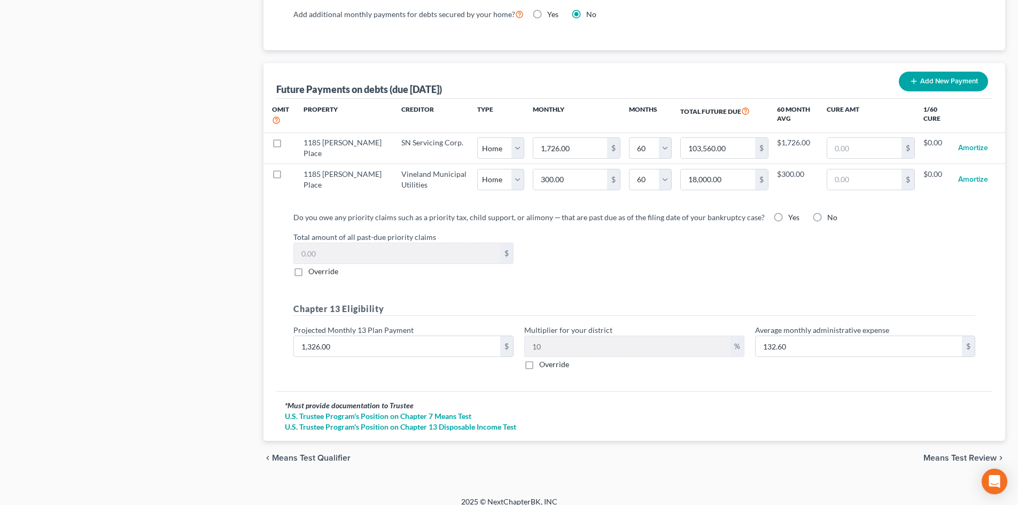
click at [984, 453] on span "Means Test Review" at bounding box center [959, 457] width 73 height 9
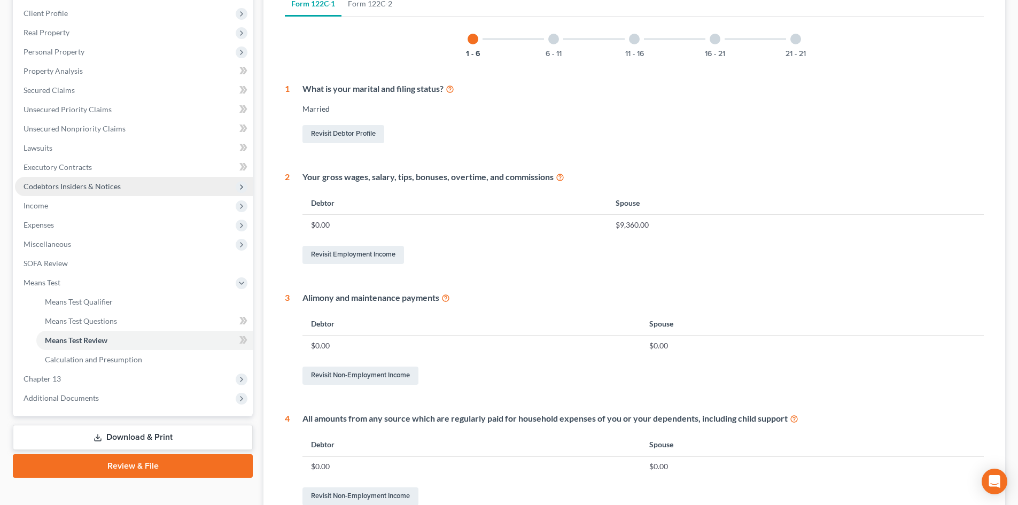
scroll to position [160, 0]
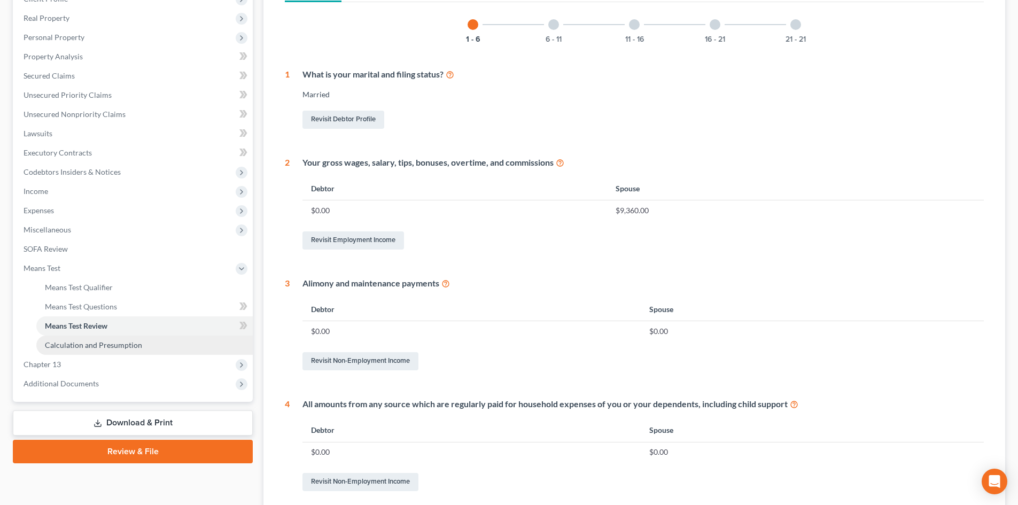
click at [115, 340] on span "Calculation and Presumption" at bounding box center [93, 344] width 97 height 9
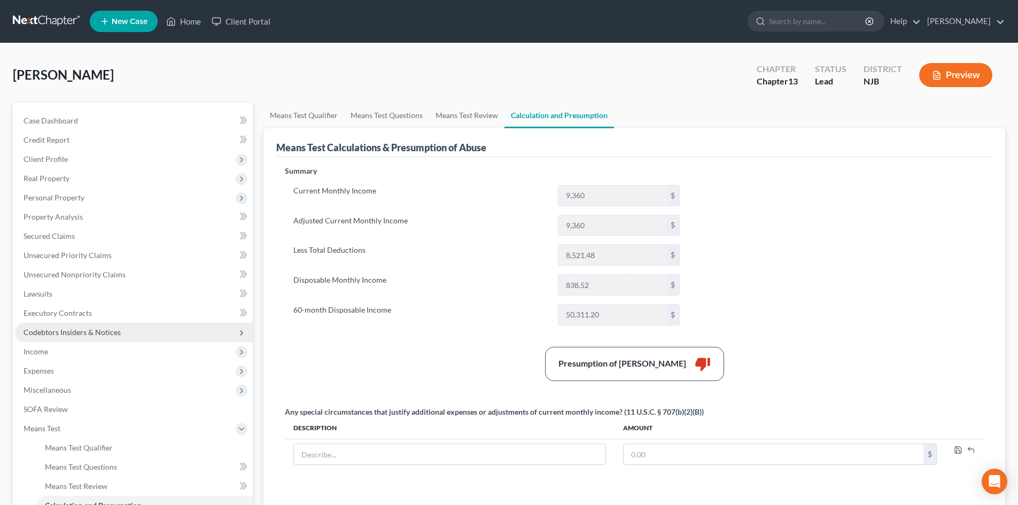
scroll to position [186, 0]
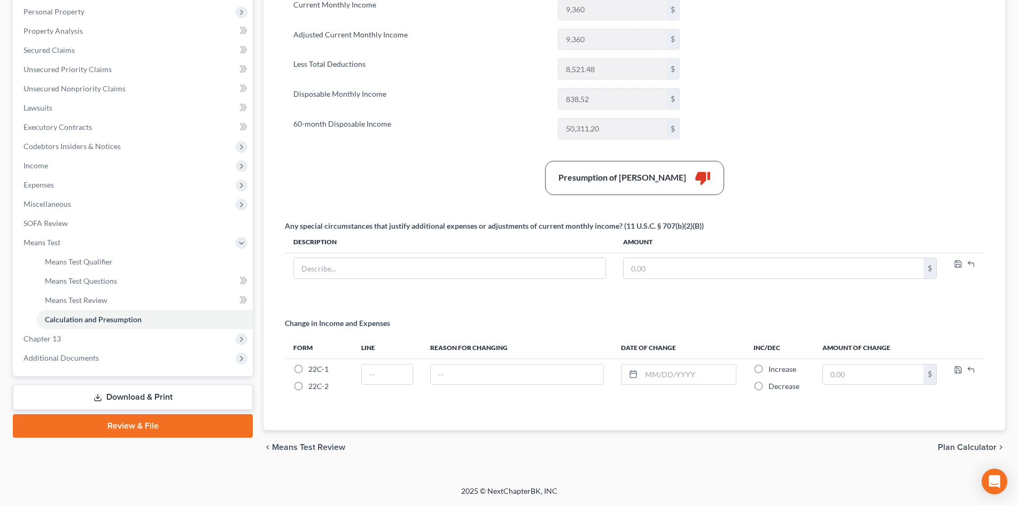
click at [138, 402] on link "Download & Print" at bounding box center [133, 397] width 240 height 25
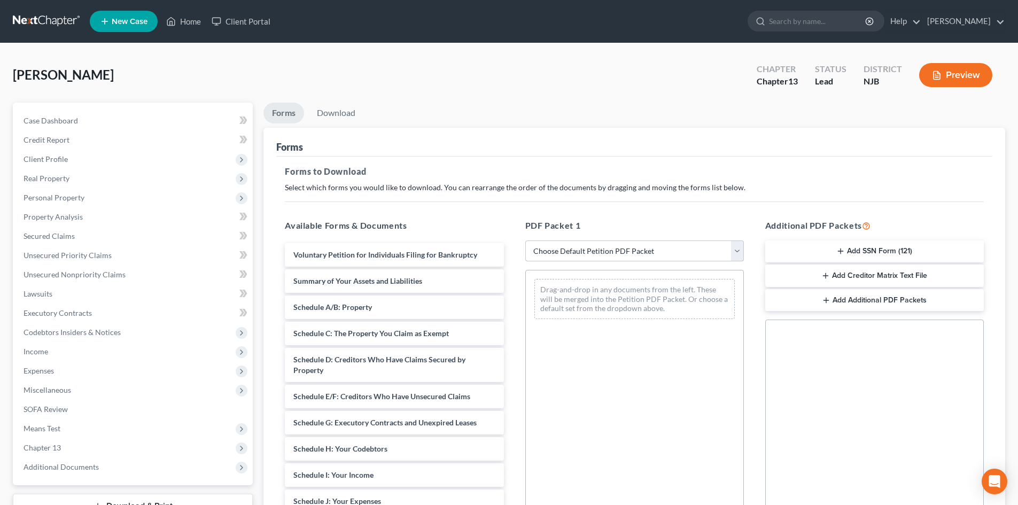
drag, startPoint x: 734, startPoint y: 247, endPoint x: 731, endPoint y: 261, distance: 14.3
click at [734, 247] on select "Choose Default Petition PDF Packet Complete Bankruptcy Petition (all forms and …" at bounding box center [634, 250] width 218 height 21
select select "12"
click at [525, 240] on select "Choose Default Petition PDF Packet Complete Bankruptcy Petition (all forms and …" at bounding box center [634, 250] width 218 height 21
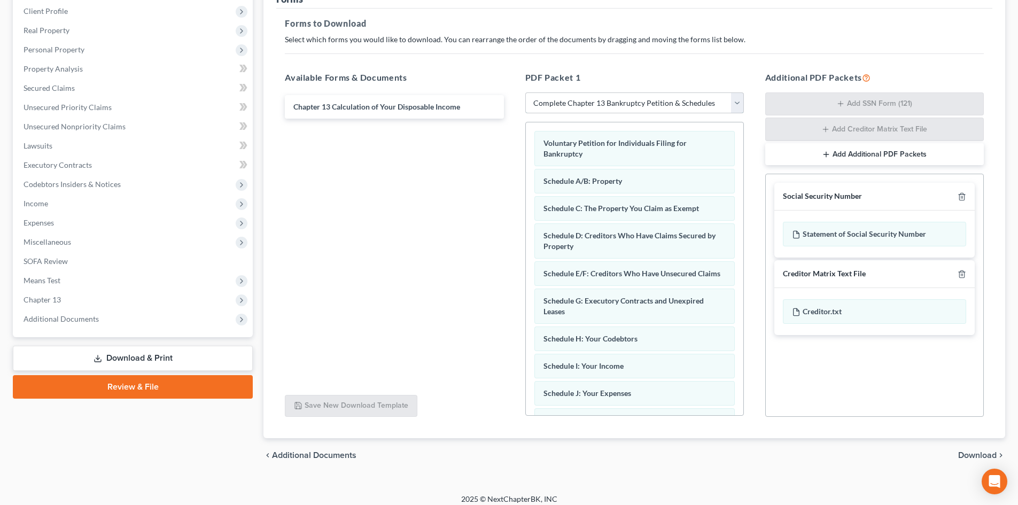
scroll to position [148, 0]
click at [972, 453] on span "Download" at bounding box center [977, 454] width 38 height 9
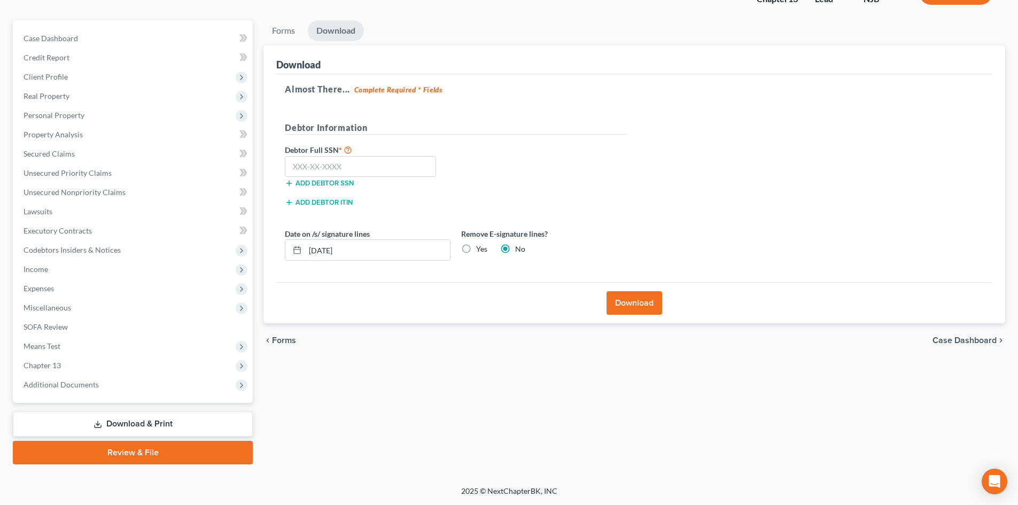
scroll to position [82, 0]
click at [362, 163] on input "text" at bounding box center [360, 166] width 151 height 21
type input "155-70-6601"
click at [632, 298] on button "Download" at bounding box center [634, 303] width 56 height 24
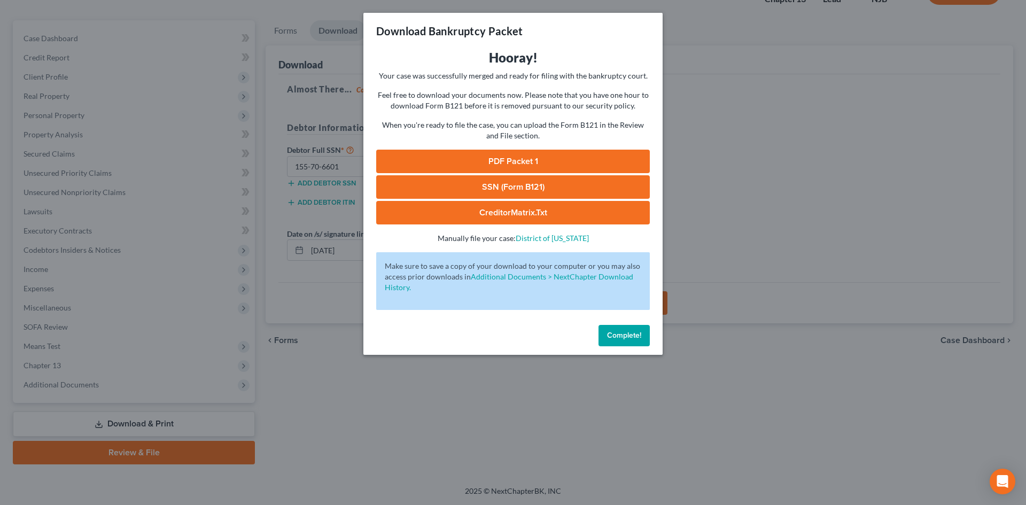
click at [495, 161] on link "PDF Packet 1" at bounding box center [512, 162] width 273 height 24
click at [632, 332] on span "Complete!" at bounding box center [624, 335] width 34 height 9
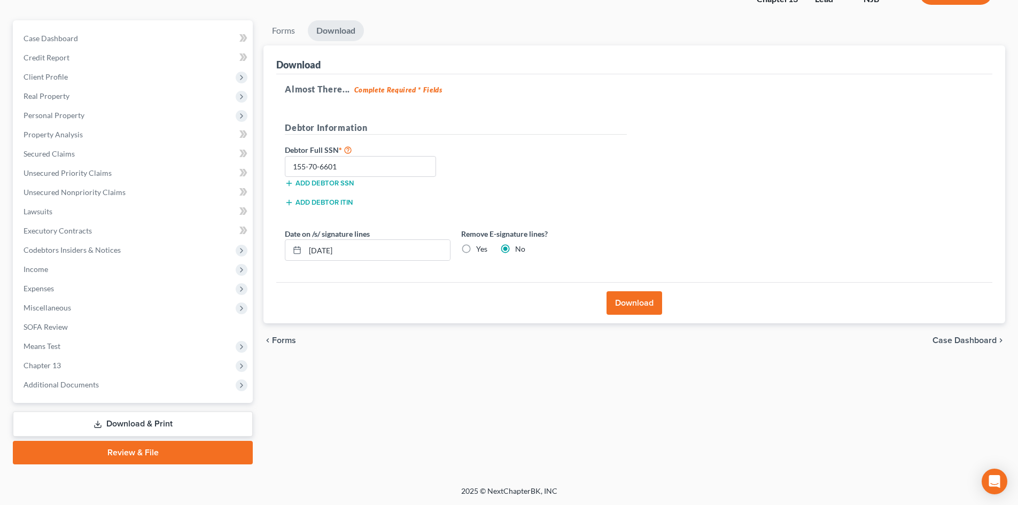
click at [196, 420] on link "Download & Print" at bounding box center [133, 423] width 240 height 25
click at [138, 422] on link "Download & Print" at bounding box center [133, 423] width 240 height 25
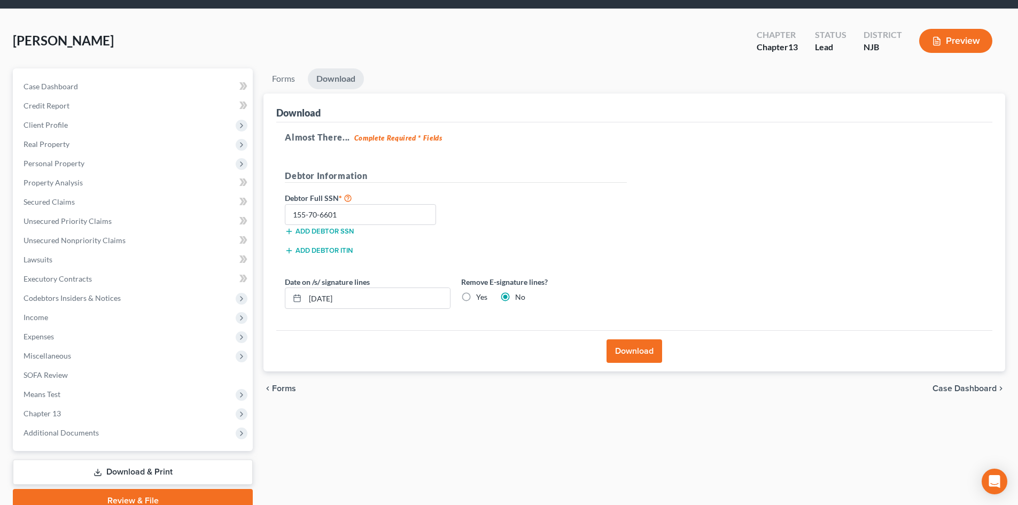
scroll to position [0, 0]
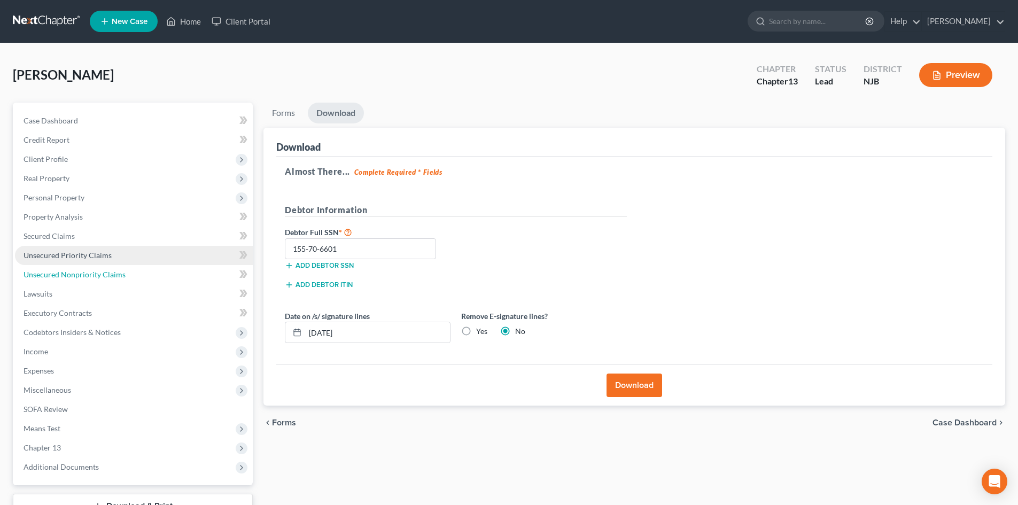
click at [92, 265] on link "Unsecured Nonpriority Claims" at bounding box center [134, 274] width 238 height 19
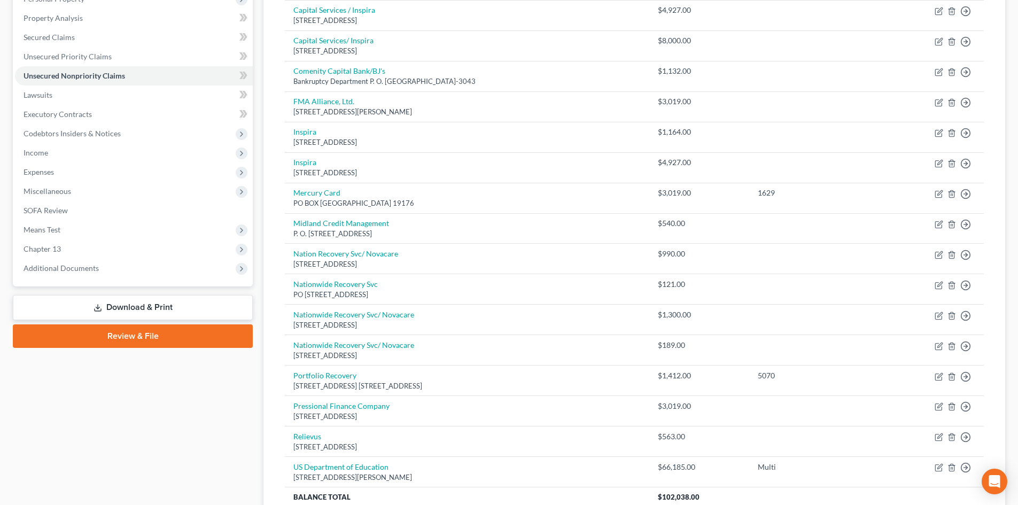
scroll to position [296, 0]
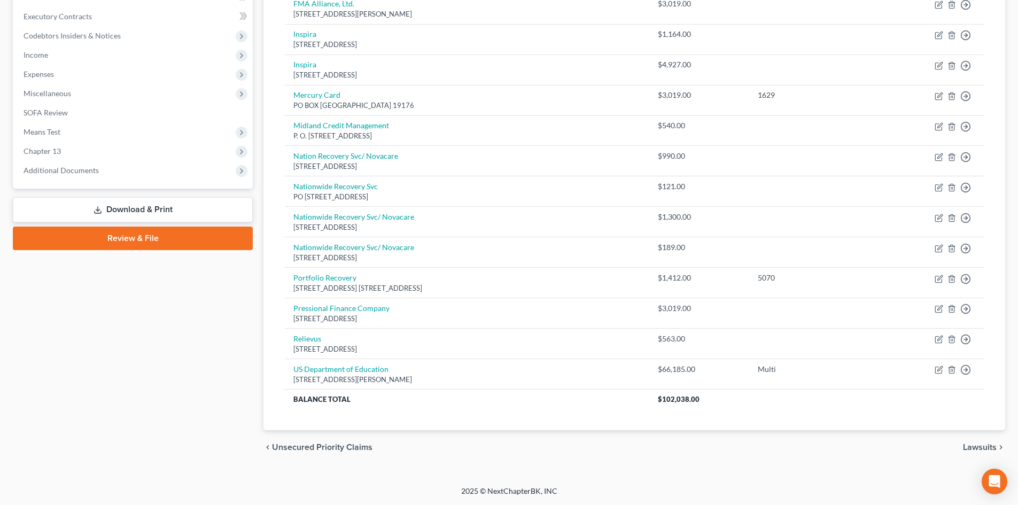
click at [134, 209] on link "Download & Print" at bounding box center [133, 209] width 240 height 25
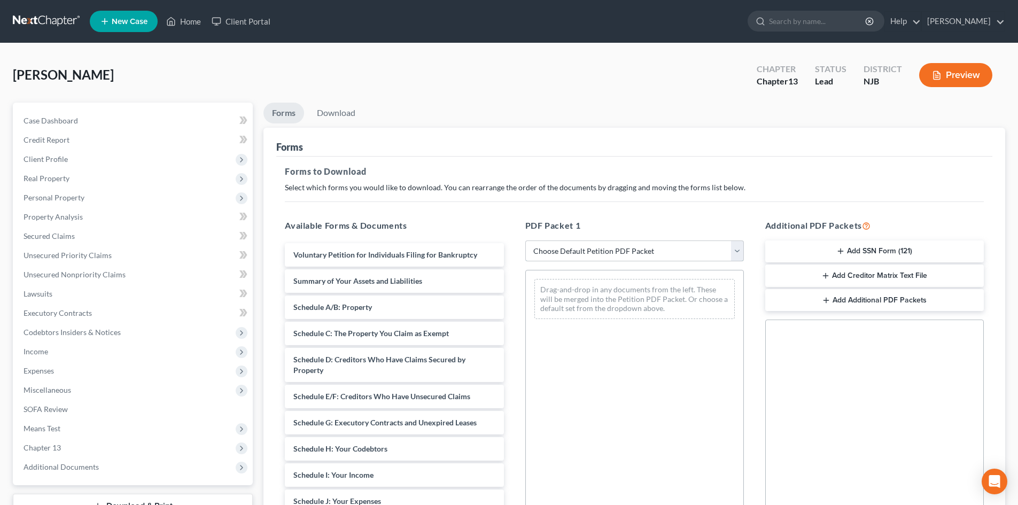
click at [737, 248] on select "Choose Default Petition PDF Packet Complete Bankruptcy Petition (all forms and …" at bounding box center [634, 250] width 218 height 21
select select "12"
click at [525, 240] on select "Choose Default Petition PDF Packet Complete Bankruptcy Petition (all forms and …" at bounding box center [634, 250] width 218 height 21
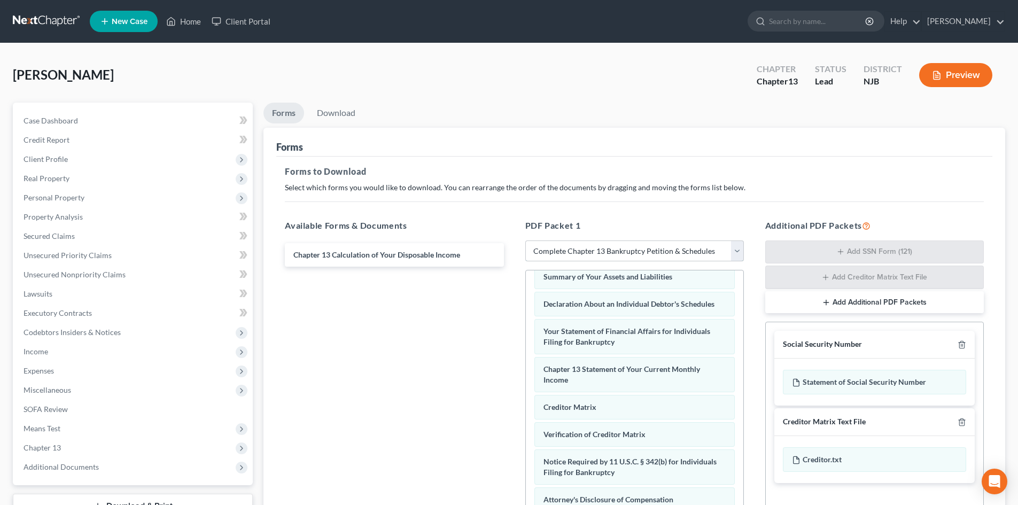
scroll to position [302, 0]
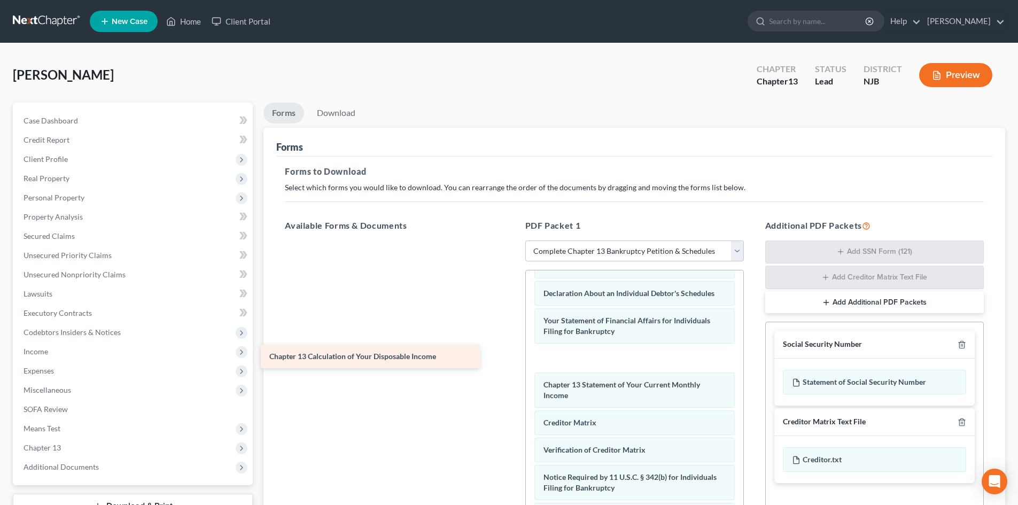
drag, startPoint x: 389, startPoint y: 254, endPoint x: 368, endPoint y: 355, distance: 102.6
click at [368, 240] on div "Chapter 13 Calculation of Your Disposable Income Chapter 13 Calculation of Your…" at bounding box center [394, 240] width 236 height 0
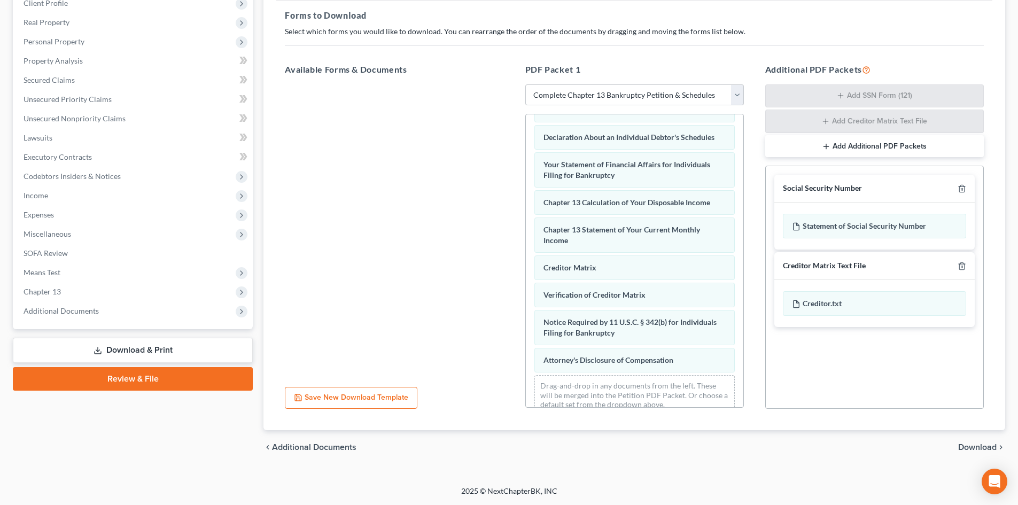
scroll to position [0, 0]
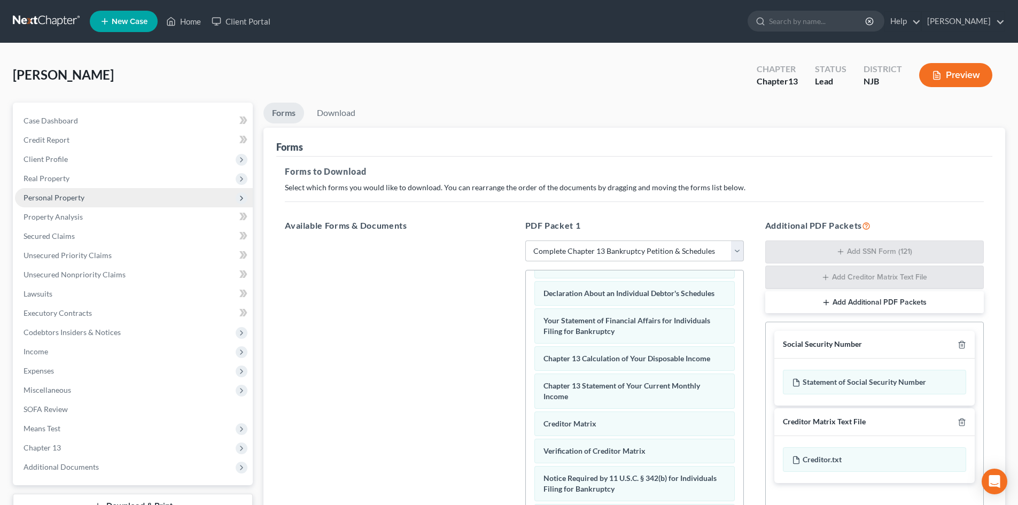
click at [53, 191] on span "Personal Property" at bounding box center [134, 197] width 238 height 19
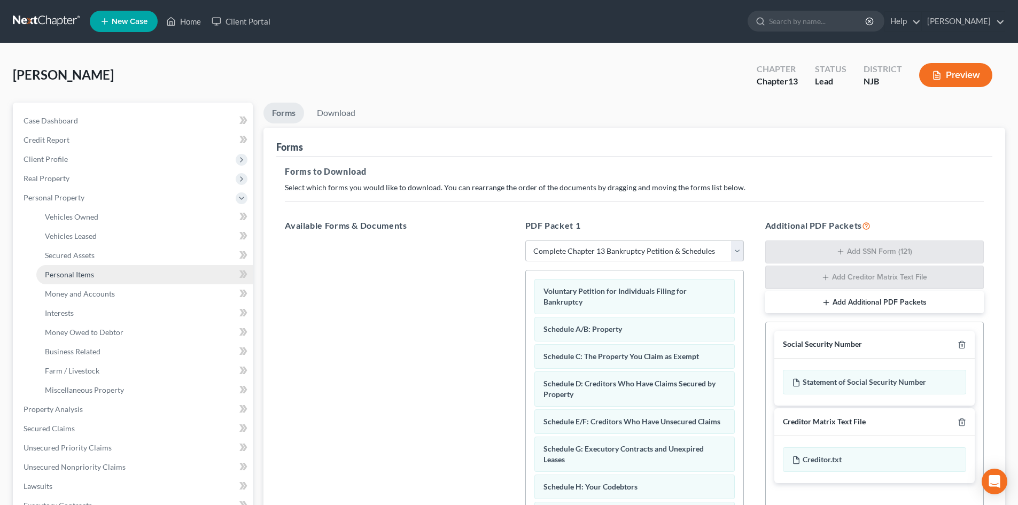
click at [73, 280] on link "Personal Items" at bounding box center [144, 274] width 216 height 19
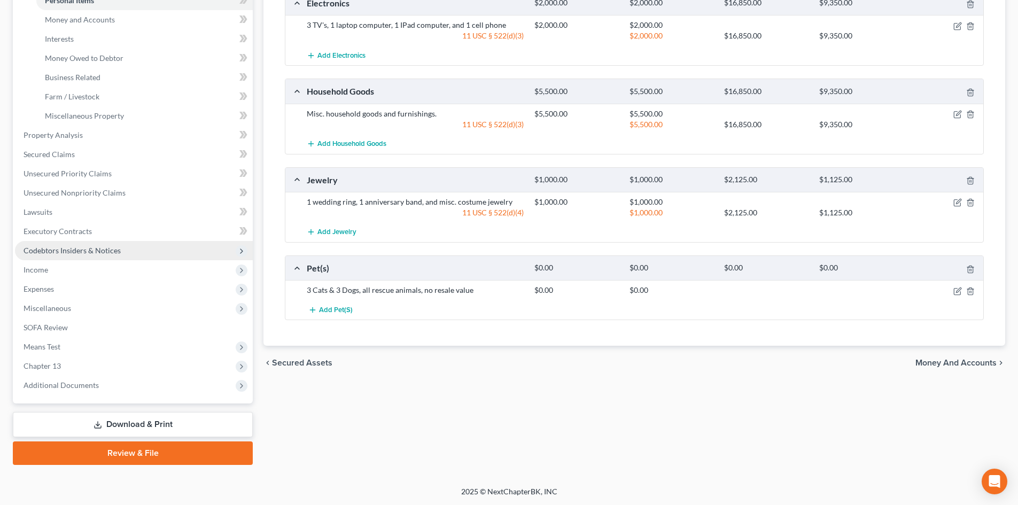
scroll to position [275, 0]
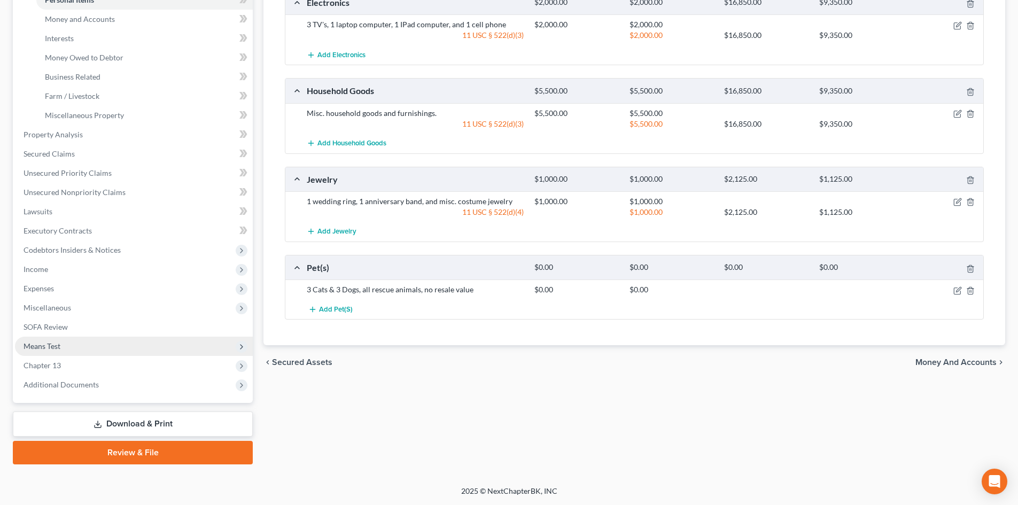
click at [69, 345] on span "Means Test" at bounding box center [134, 345] width 238 height 19
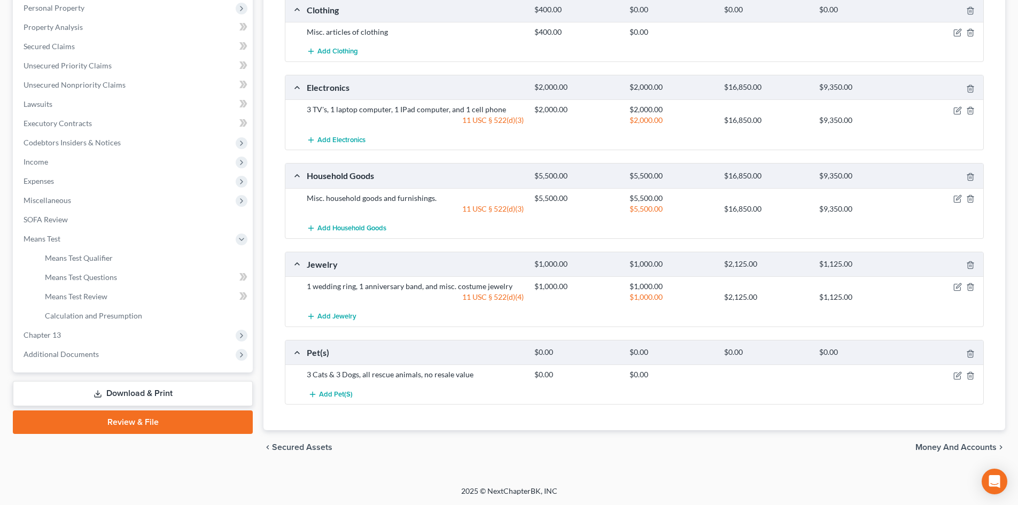
scroll to position [190, 0]
click at [166, 396] on link "Download & Print" at bounding box center [133, 393] width 240 height 25
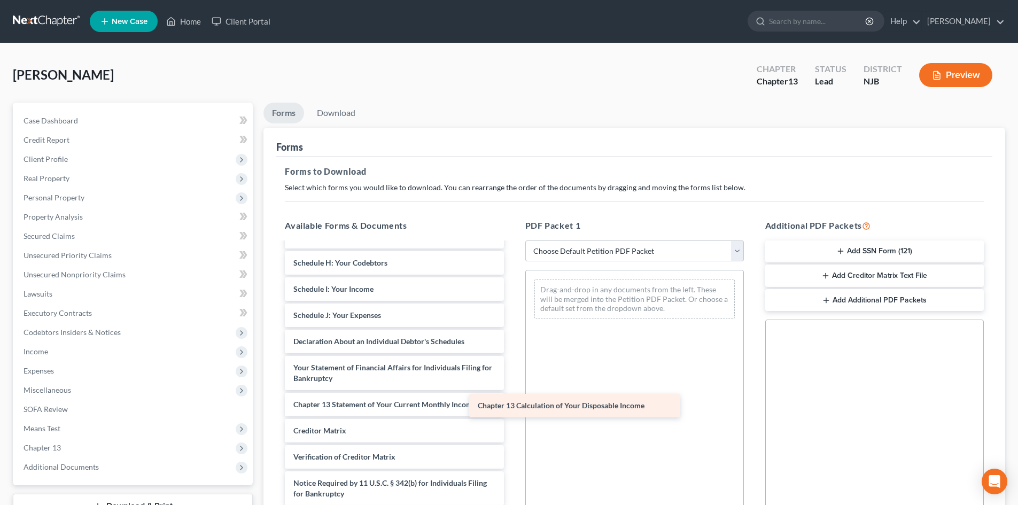
scroll to position [186, 0]
drag, startPoint x: 387, startPoint y: 406, endPoint x: 640, endPoint y: 412, distance: 252.7
click at [512, 412] on div "Chapter 13 Calculation of Your Disposable Income Voluntary Petition for Individ…" at bounding box center [394, 294] width 236 height 474
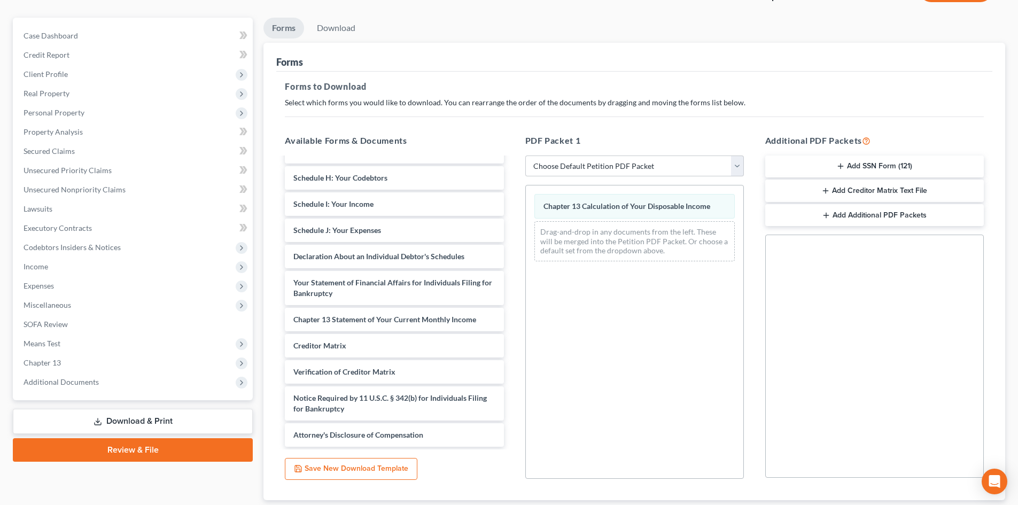
scroll to position [155, 0]
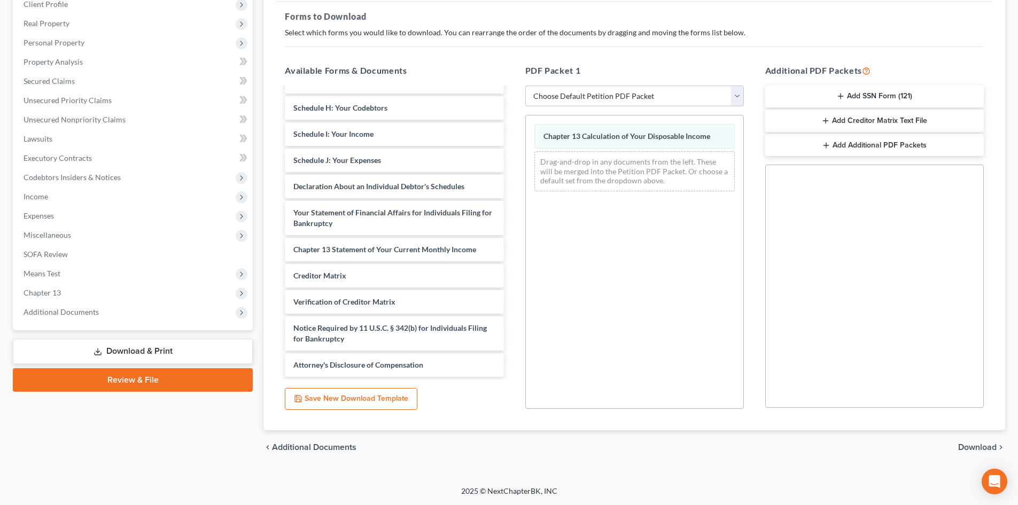
click at [980, 443] on span "Download" at bounding box center [977, 447] width 38 height 9
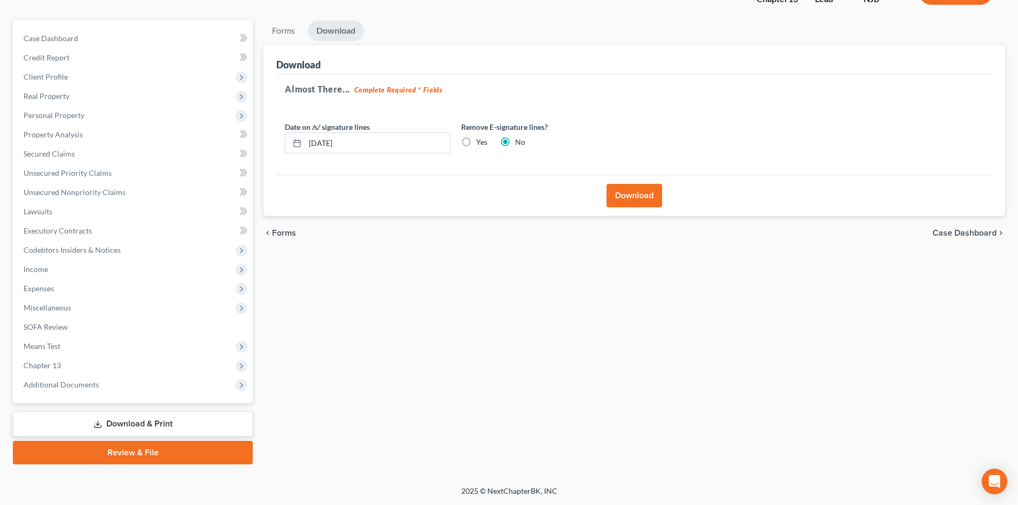
scroll to position [82, 0]
click at [638, 197] on button "Download" at bounding box center [634, 196] width 56 height 24
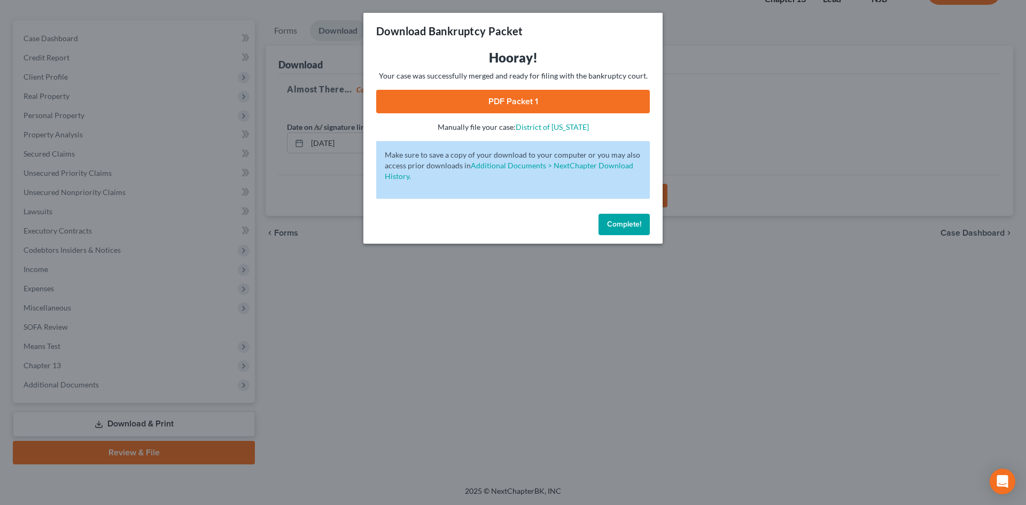
click at [502, 93] on link "PDF Packet 1" at bounding box center [512, 102] width 273 height 24
click at [619, 227] on span "Complete!" at bounding box center [624, 224] width 34 height 9
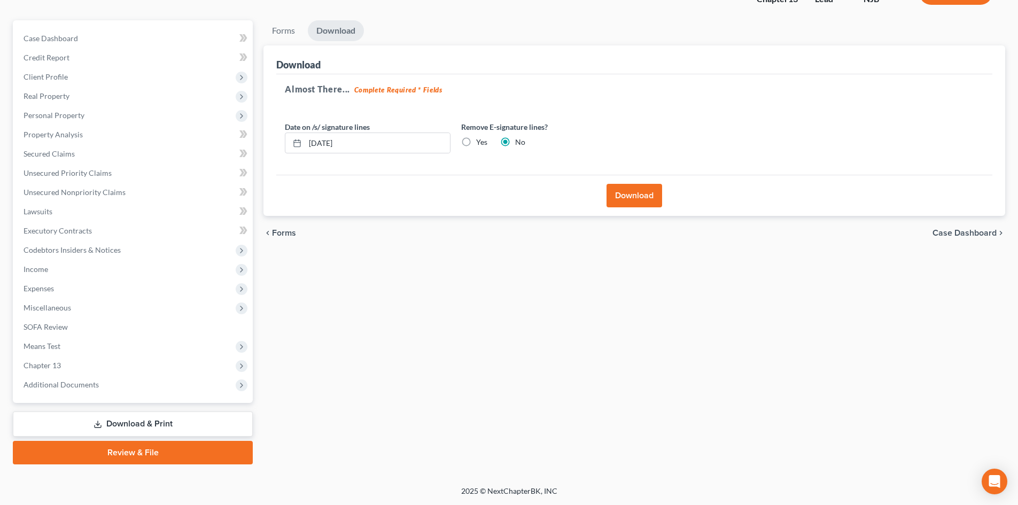
click at [191, 421] on link "Download & Print" at bounding box center [133, 423] width 240 height 25
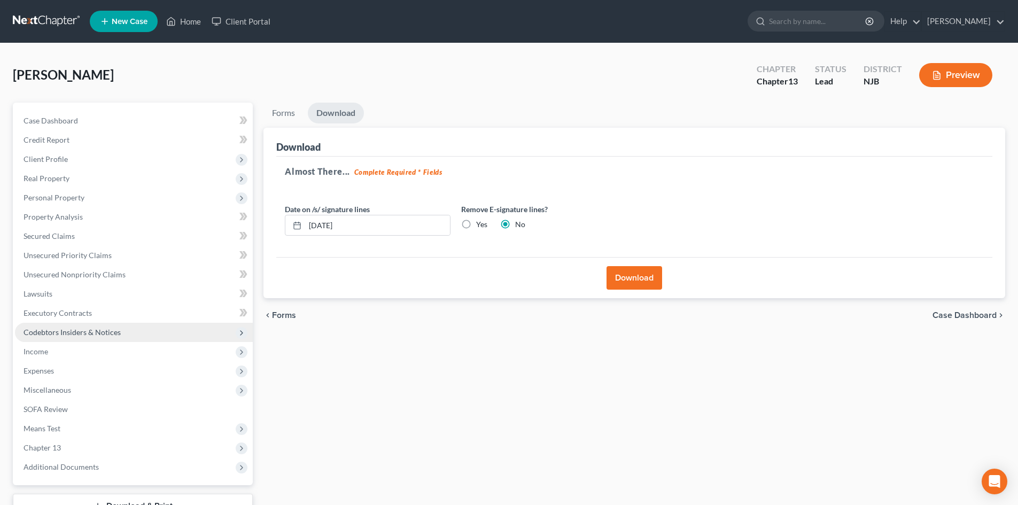
click at [127, 328] on span "Codebtors Insiders & Notices" at bounding box center [134, 332] width 238 height 19
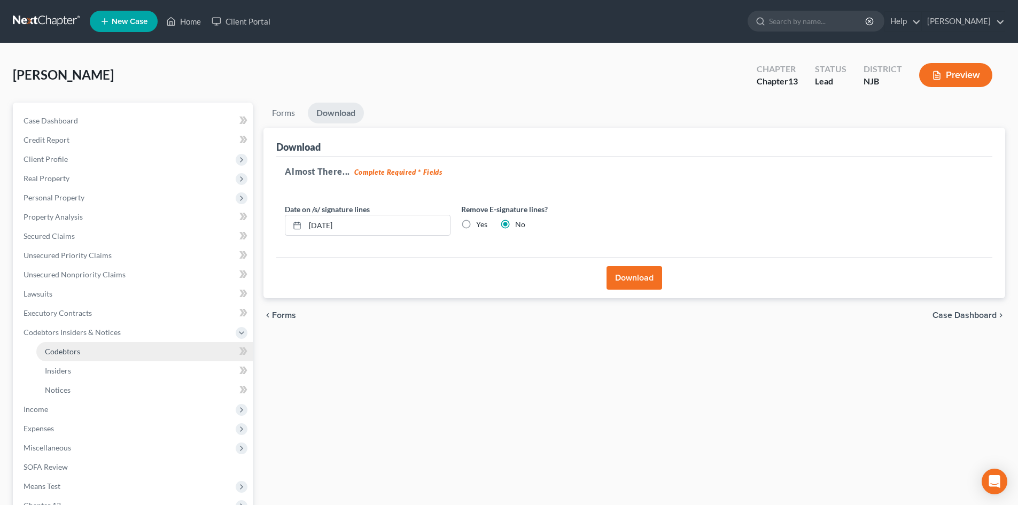
click at [78, 358] on link "Codebtors" at bounding box center [144, 351] width 216 height 19
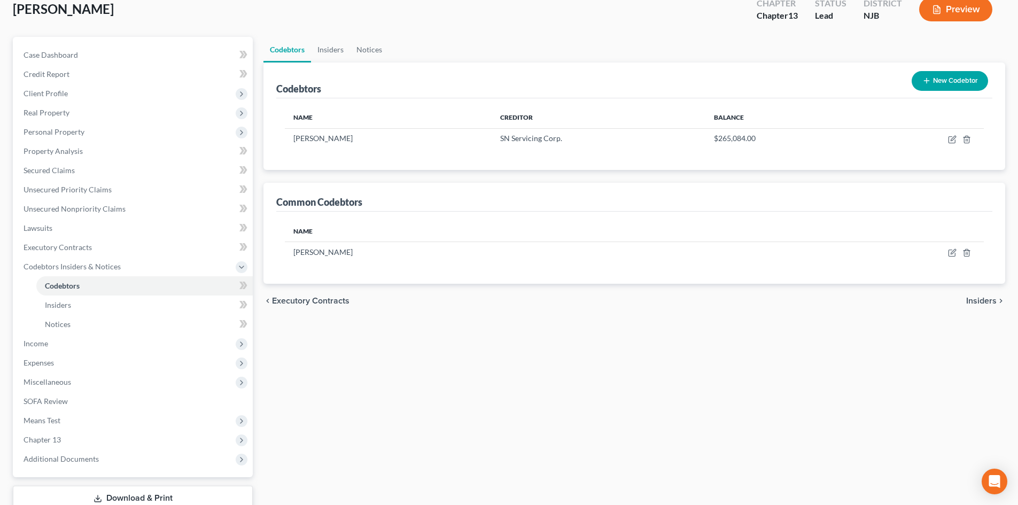
scroll to position [140, 0]
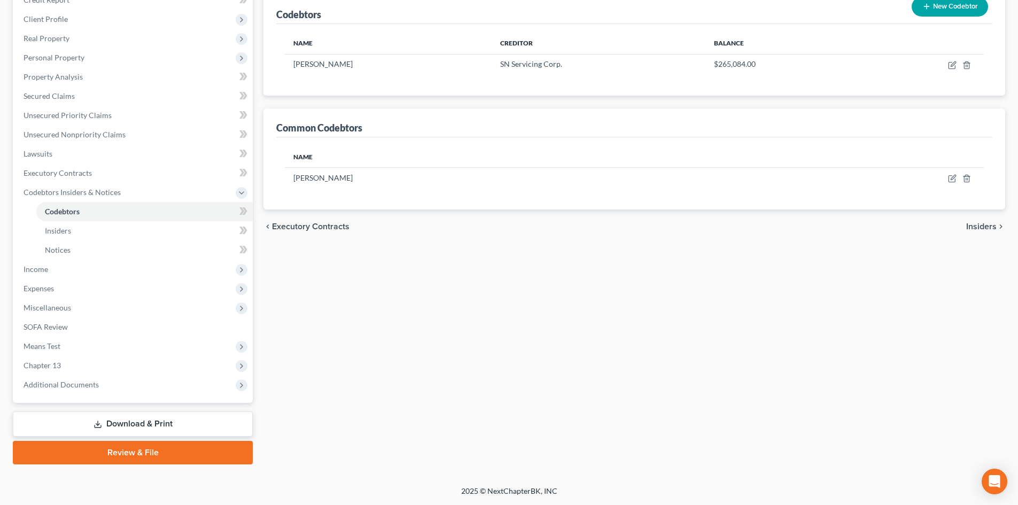
click at [133, 422] on link "Download & Print" at bounding box center [133, 423] width 240 height 25
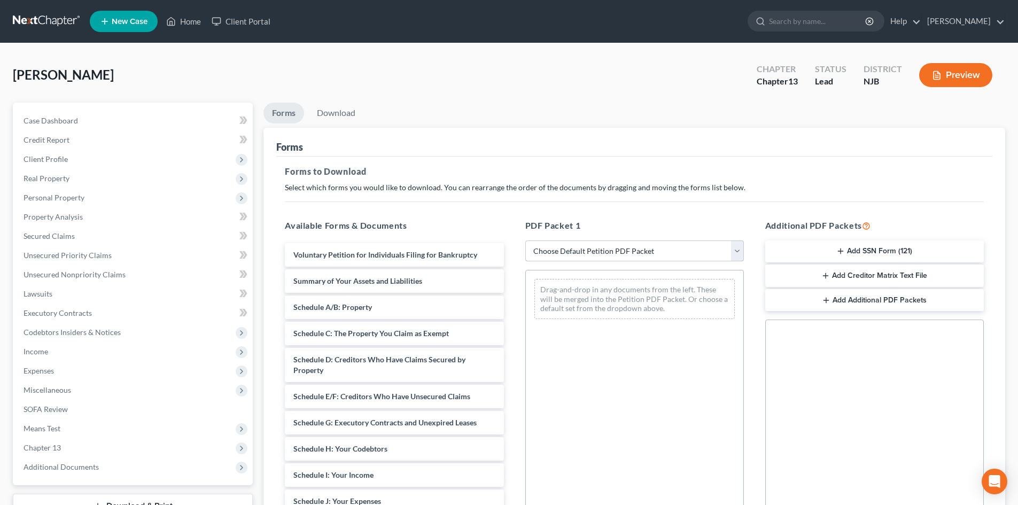
click at [741, 252] on select "Choose Default Petition PDF Packet Complete Bankruptcy Petition (all forms and …" at bounding box center [634, 250] width 218 height 21
select select "11"
click at [525, 240] on select "Choose Default Petition PDF Packet Complete Bankruptcy Petition (all forms and …" at bounding box center [634, 250] width 218 height 21
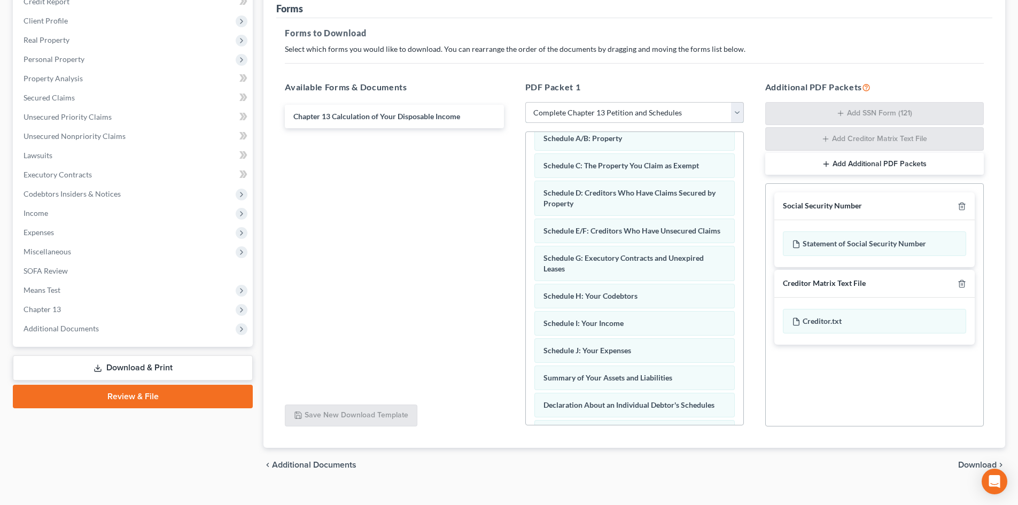
scroll to position [302, 0]
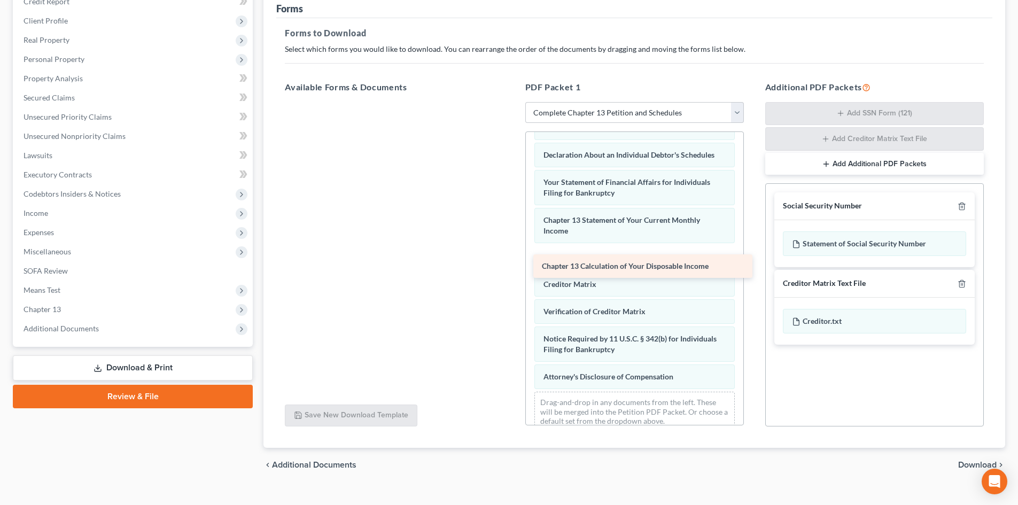
drag, startPoint x: 393, startPoint y: 111, endPoint x: 641, endPoint y: 261, distance: 289.9
click at [512, 102] on div "Chapter 13 Calculation of Your Disposable Income Chapter 13 Calculation of Your…" at bounding box center [394, 102] width 236 height 0
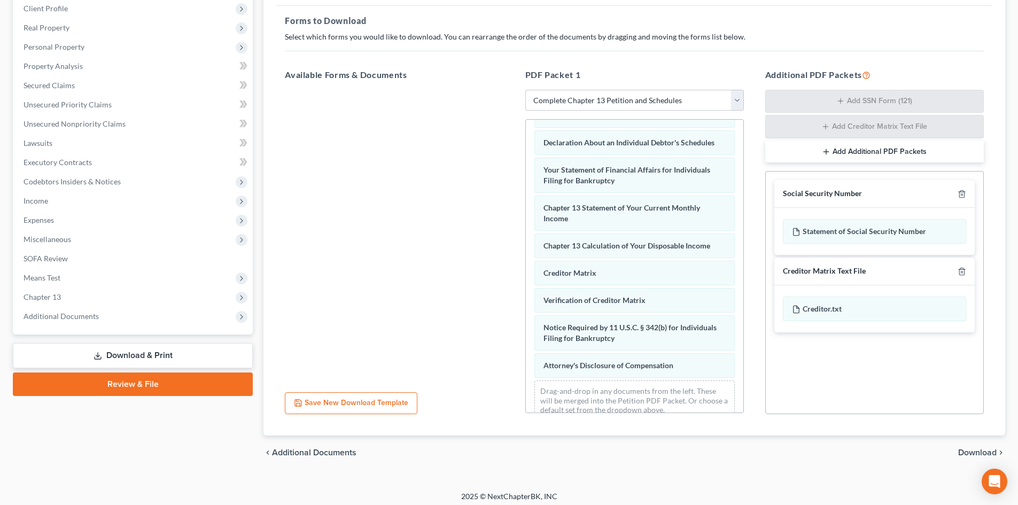
scroll to position [156, 0]
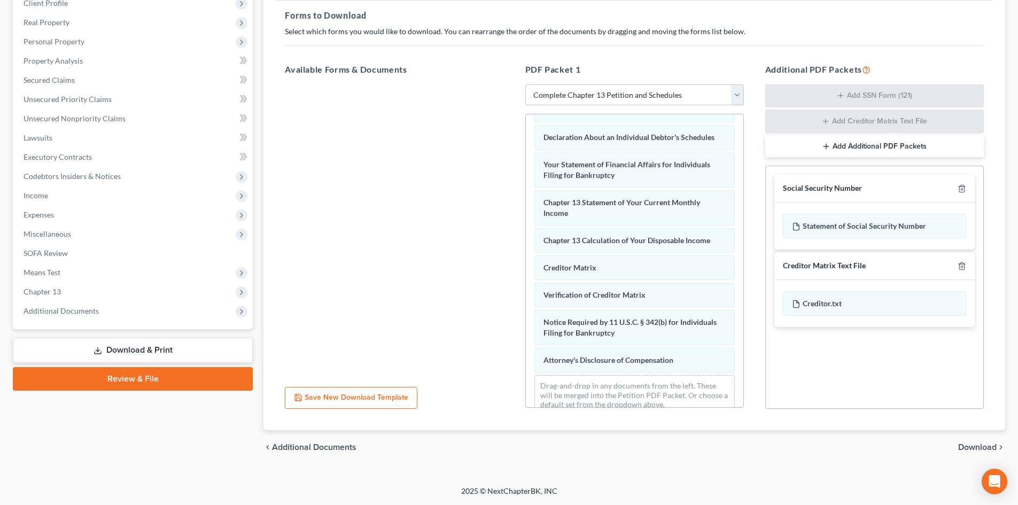
click at [964, 448] on span "Download" at bounding box center [977, 447] width 38 height 9
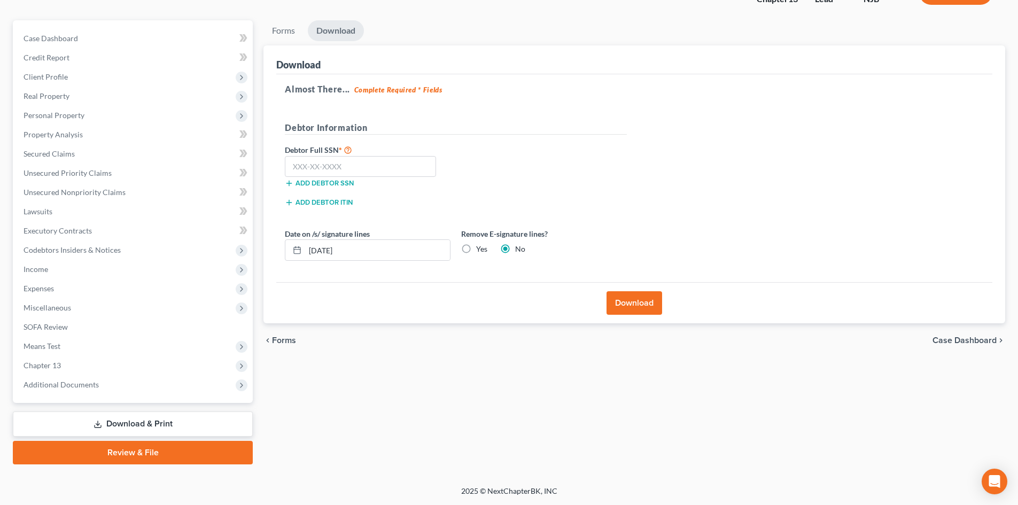
scroll to position [82, 0]
click at [370, 168] on input "text" at bounding box center [360, 166] width 151 height 21
type input "155-70-6601"
click at [640, 306] on button "Download" at bounding box center [634, 303] width 56 height 24
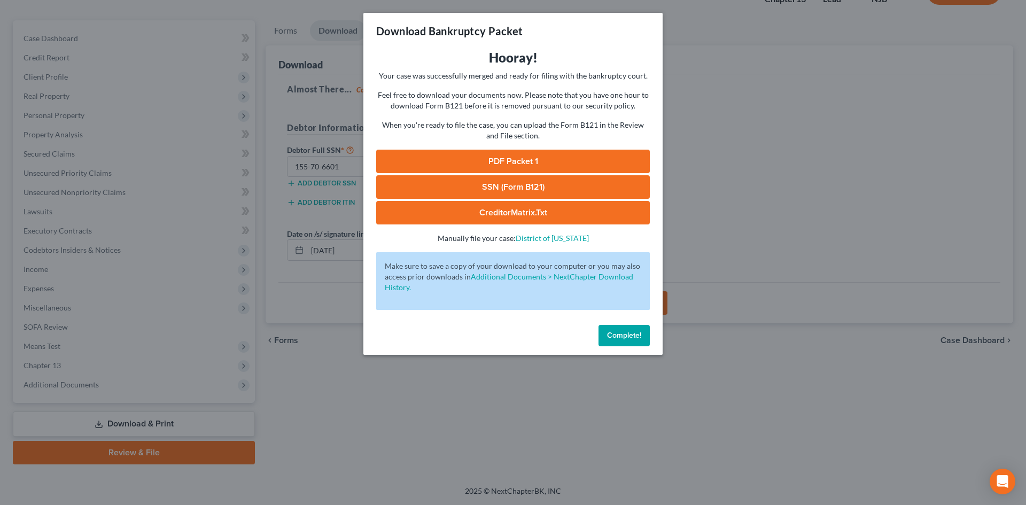
click at [497, 161] on link "PDF Packet 1" at bounding box center [512, 162] width 273 height 24
click at [612, 334] on span "Complete!" at bounding box center [624, 335] width 34 height 9
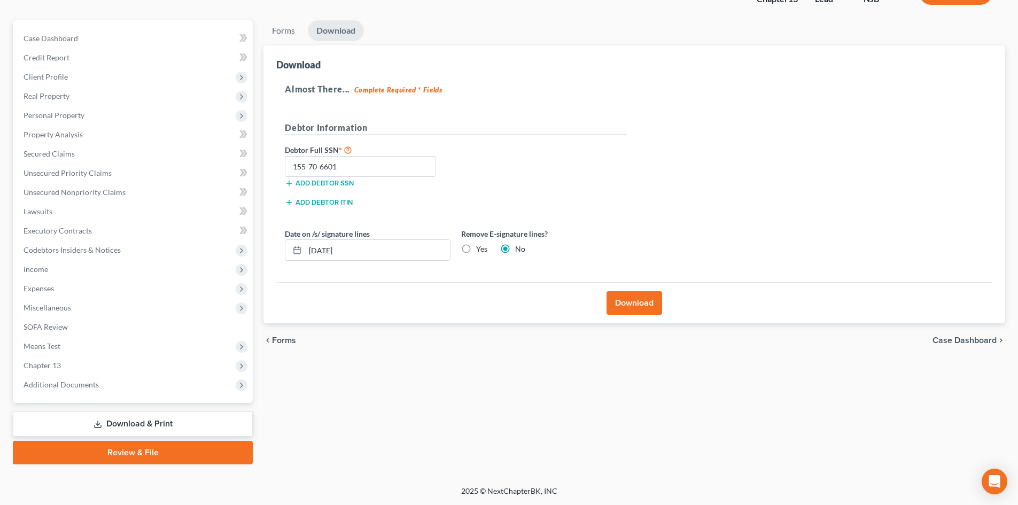
scroll to position [0, 0]
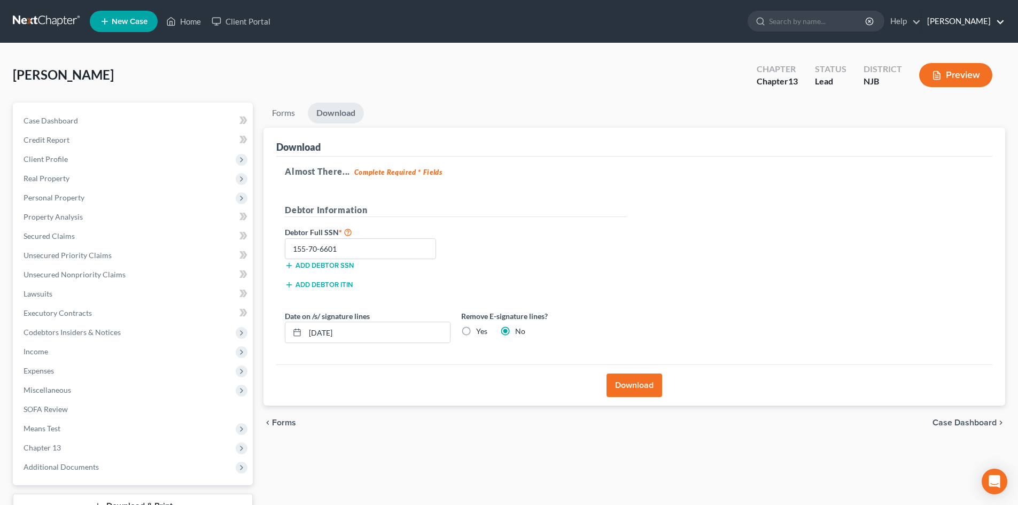
click at [996, 20] on link "[PERSON_NAME]" at bounding box center [962, 21] width 83 height 19
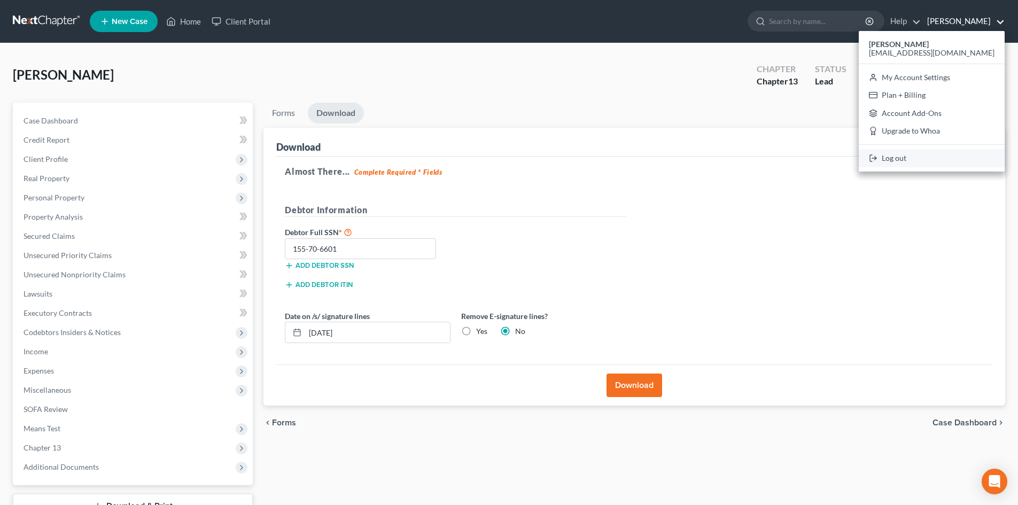
click at [939, 161] on link "Log out" at bounding box center [931, 158] width 146 height 18
